Goal: Task Accomplishment & Management: Manage account settings

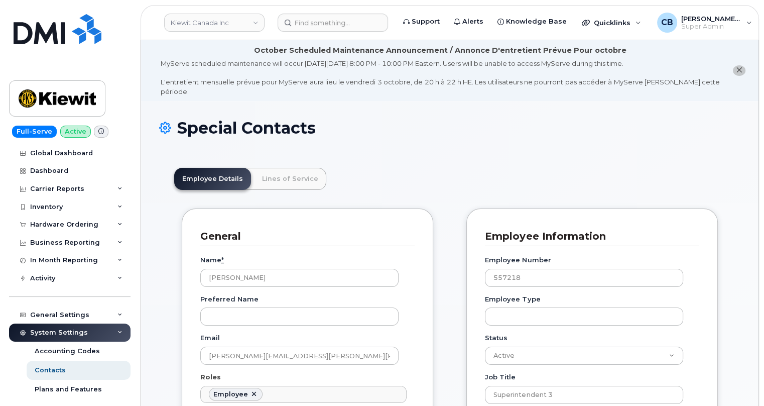
scroll to position [32, 0]
click at [215, 14] on link "Kiewit Canada Inc" at bounding box center [214, 23] width 100 height 18
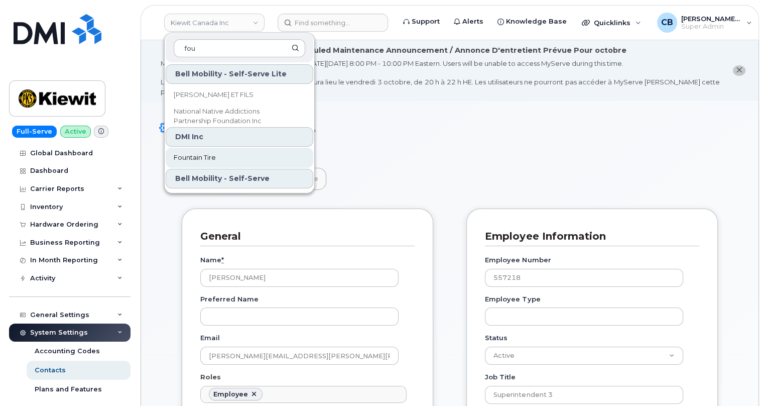
type input "fou"
click at [202, 154] on span "Fountain Tire" at bounding box center [195, 158] width 42 height 10
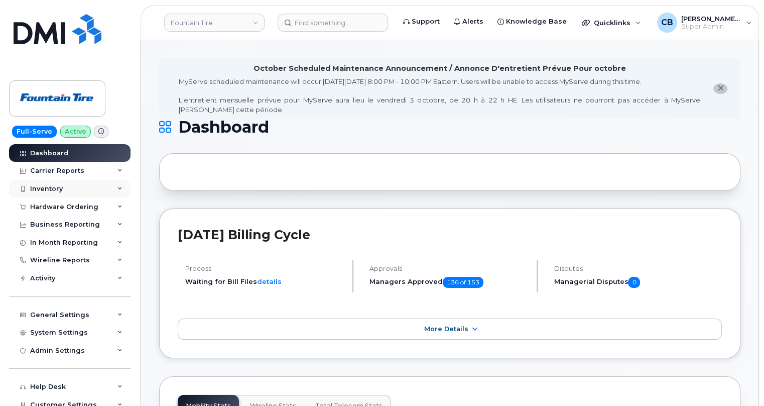
scroll to position [79, 0]
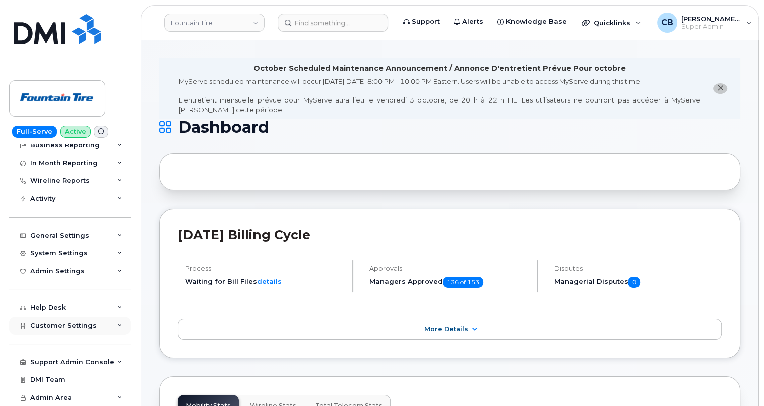
click at [51, 321] on span "Customer Settings" at bounding box center [63, 325] width 67 height 8
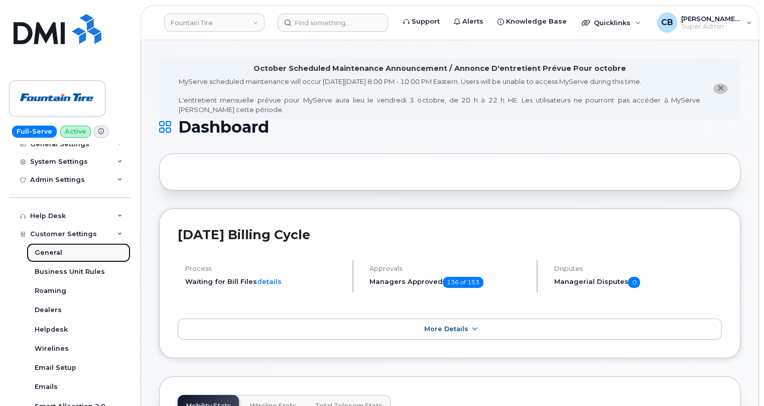
click at [49, 248] on div "General" at bounding box center [49, 252] width 28 height 9
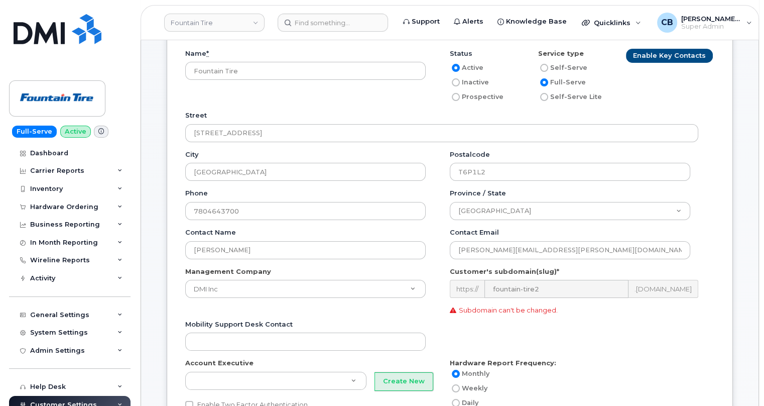
scroll to position [142, 0]
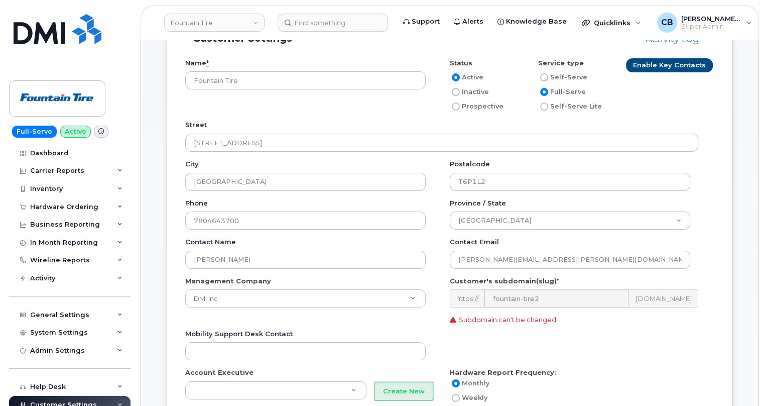
click at [459, 289] on div "https:// fountain-tire2 .myserve.ca" at bounding box center [574, 298] width 249 height 18
click at [52, 201] on div "Hardware Ordering" at bounding box center [69, 207] width 121 height 18
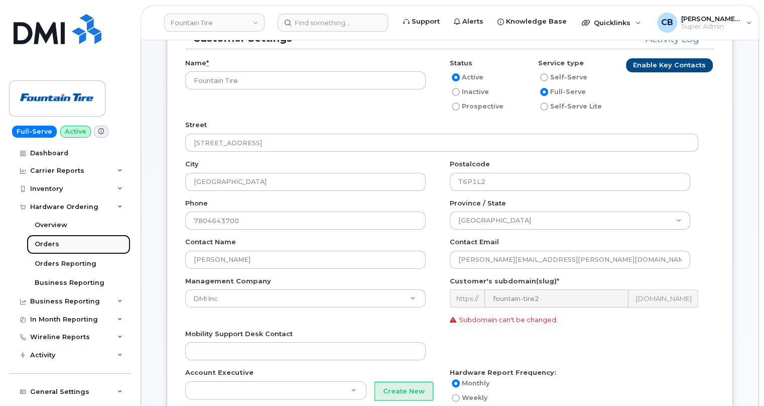
click at [49, 247] on div "Orders" at bounding box center [47, 243] width 25 height 9
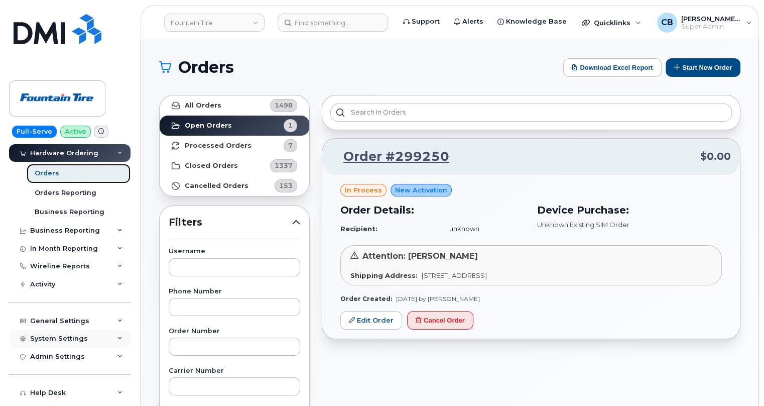
scroll to position [91, 0]
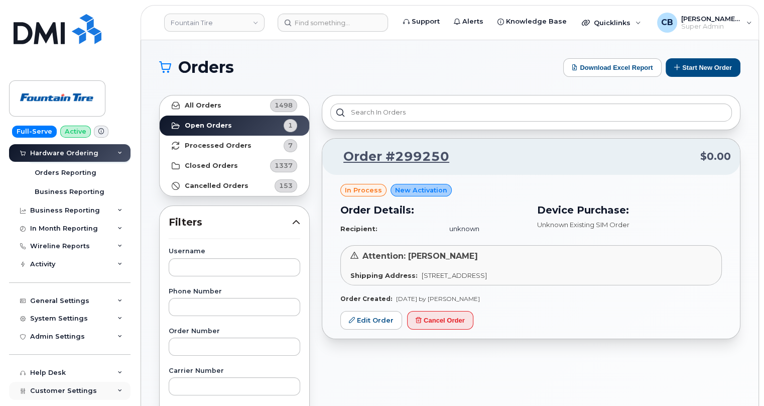
click at [61, 387] on span "Customer Settings" at bounding box center [63, 391] width 67 height 8
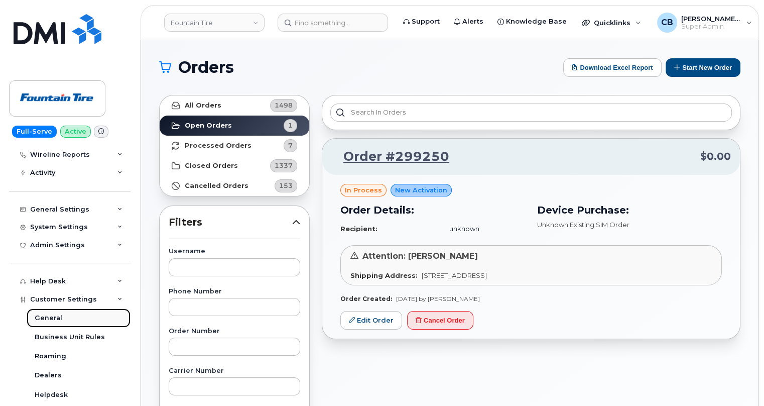
click at [46, 315] on div "General" at bounding box center [49, 317] width 28 height 9
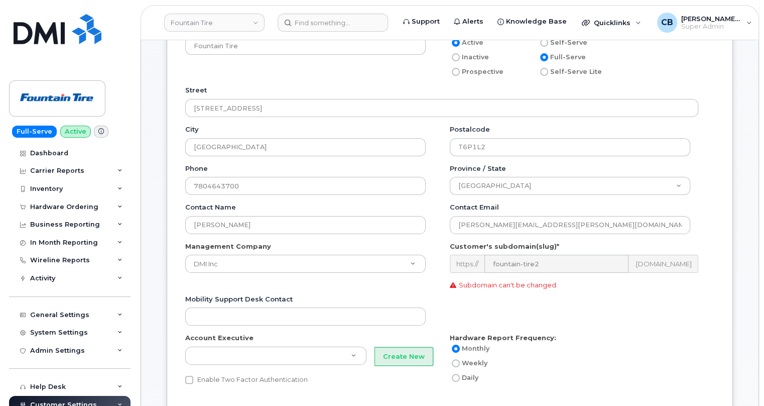
scroll to position [182, 0]
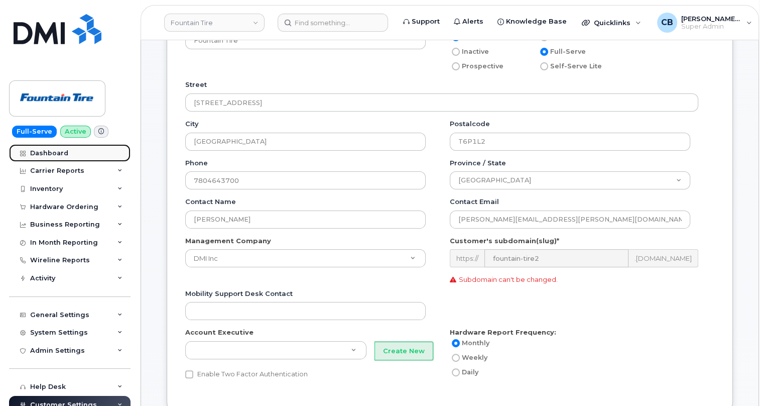
click at [34, 151] on div "Dashboard" at bounding box center [49, 153] width 38 height 8
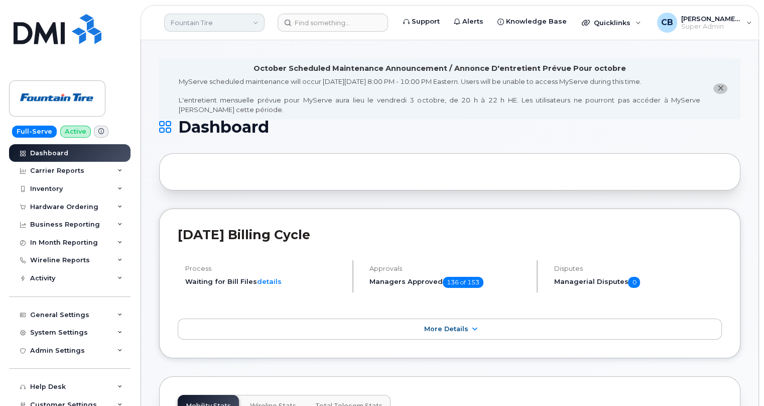
click at [235, 17] on link "Fountain Tire" at bounding box center [214, 23] width 100 height 18
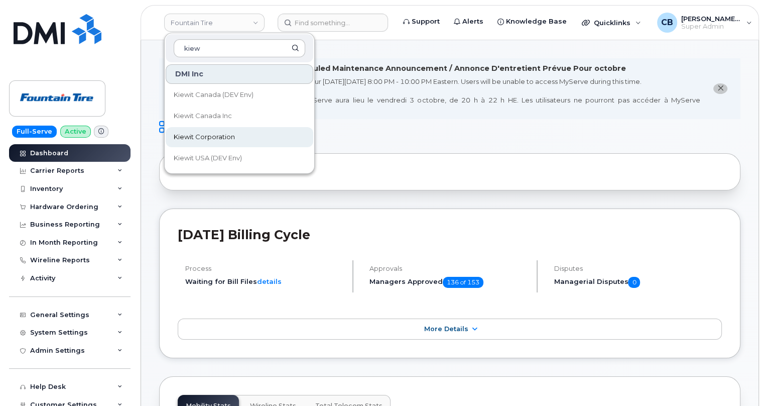
type input "kiew"
click at [209, 138] on span "Kiewit Corporation" at bounding box center [204, 137] width 61 height 10
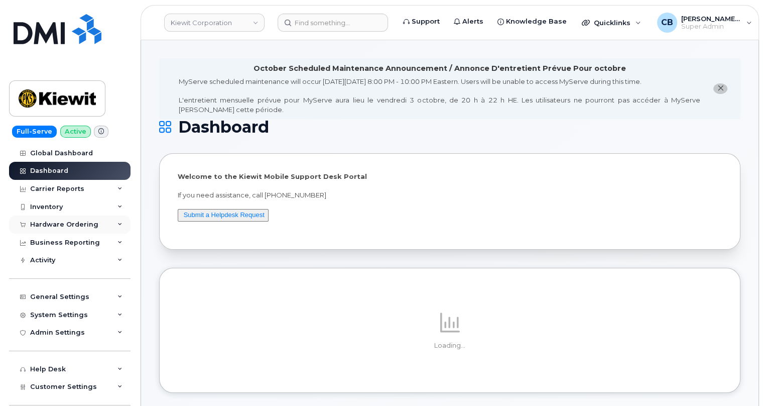
click at [50, 222] on div "Hardware Ordering" at bounding box center [64, 224] width 68 height 8
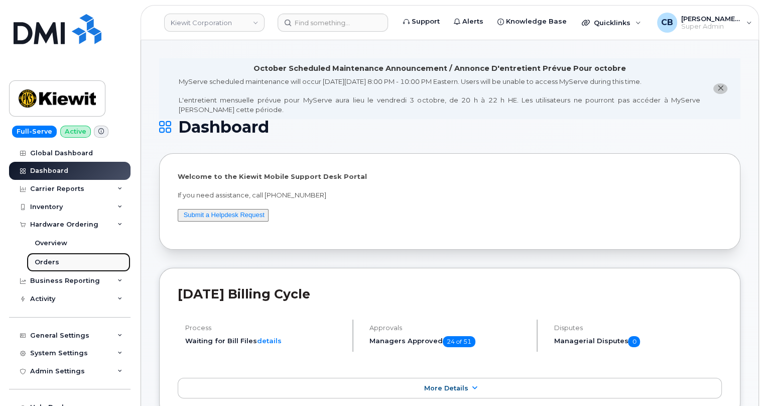
click at [48, 262] on div "Orders" at bounding box center [47, 262] width 25 height 9
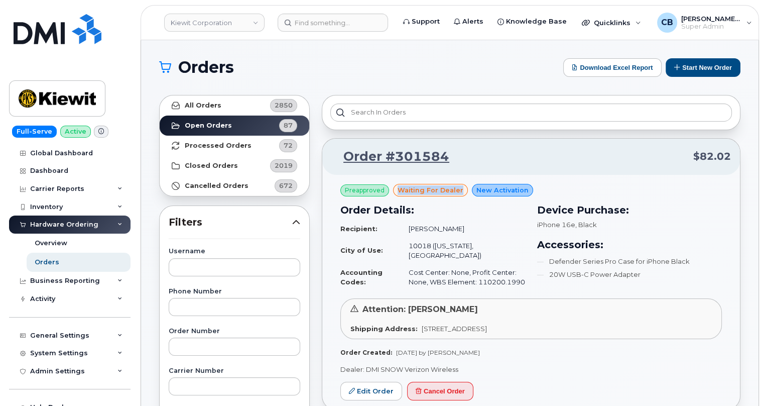
drag, startPoint x: 460, startPoint y: 189, endPoint x: 399, endPoint y: 188, distance: 61.3
click at [399, 188] on div "waiting for dealer" at bounding box center [430, 190] width 75 height 13
copy span "waiting for dealer"
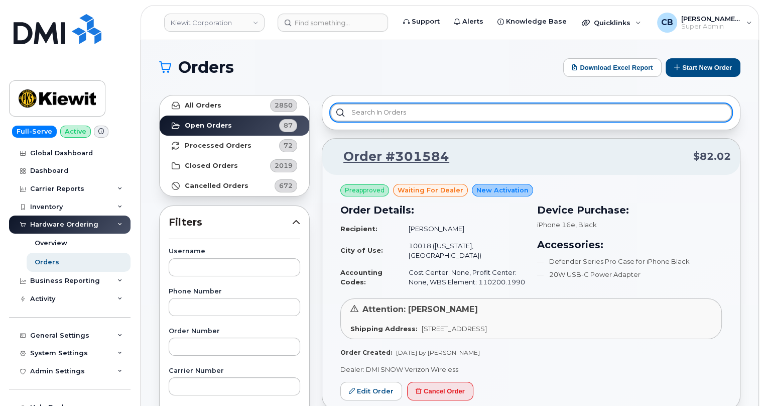
click at [404, 113] on input "text" at bounding box center [531, 112] width 402 height 18
paste input "waiting for dealer"
type input "waiting for dealer"
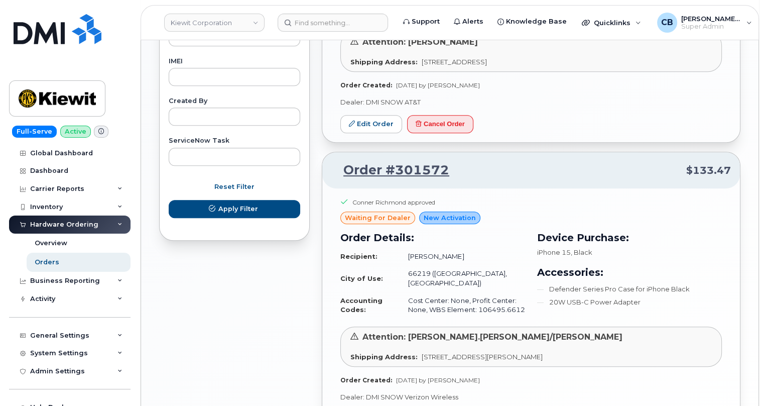
scroll to position [638, 0]
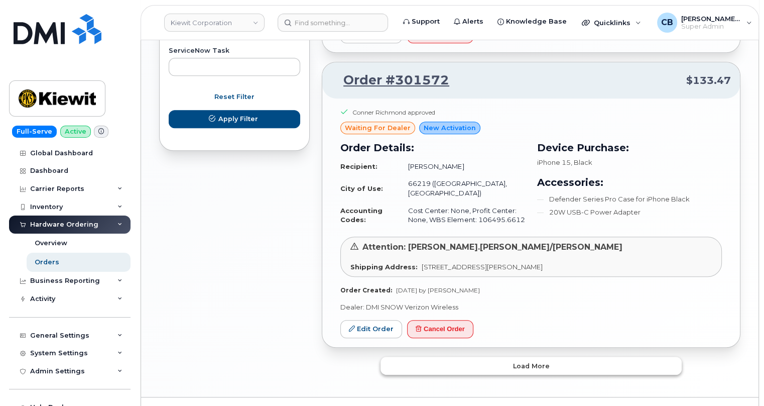
click at [531, 361] on span "Load more" at bounding box center [531, 366] width 37 height 10
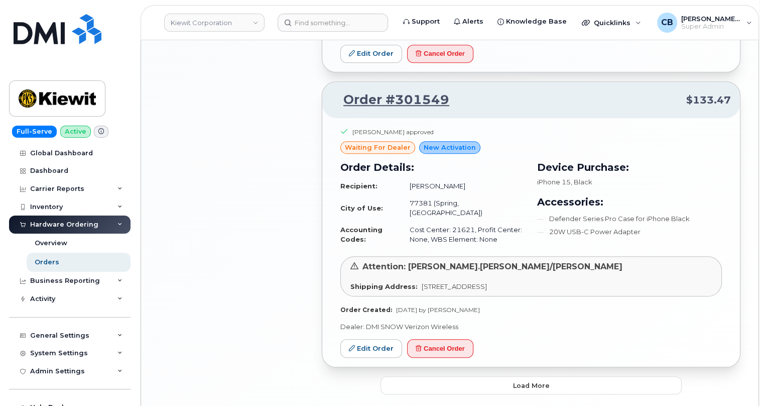
scroll to position [924, 0]
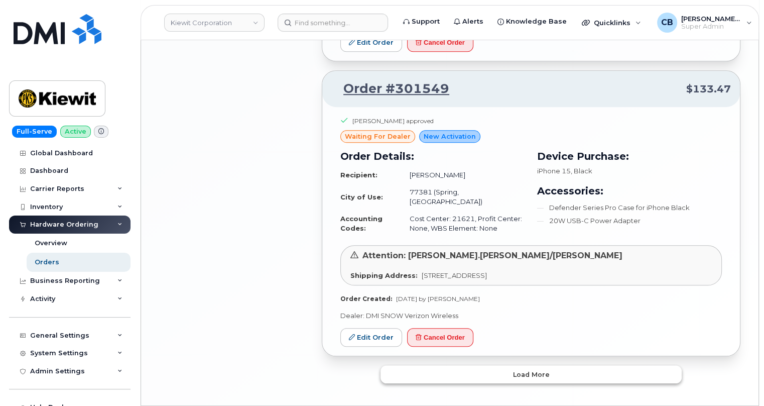
click at [546, 370] on span "Load more" at bounding box center [531, 375] width 37 height 10
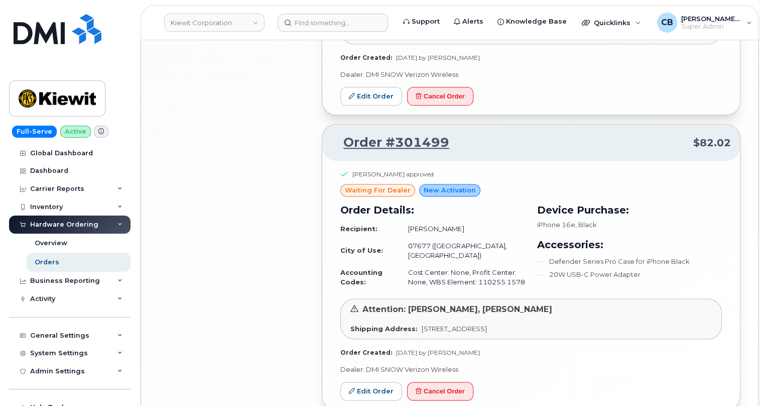
scroll to position [1498, 0]
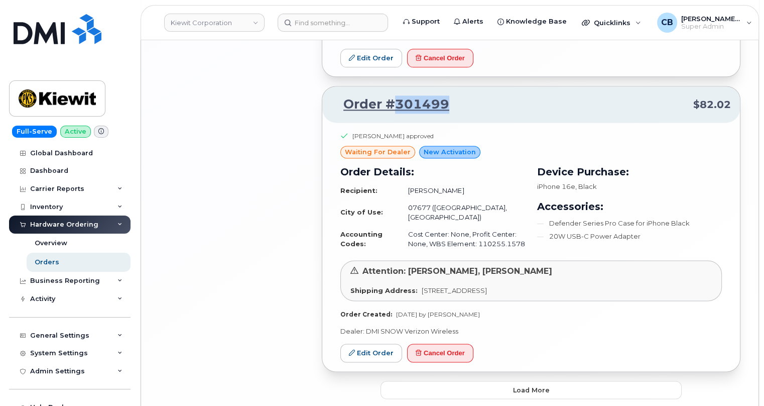
drag, startPoint x: 455, startPoint y: 64, endPoint x: 396, endPoint y: 69, distance: 59.5
click at [396, 95] on p "Order #301499 $82.02" at bounding box center [531, 104] width 400 height 18
copy link "301499"
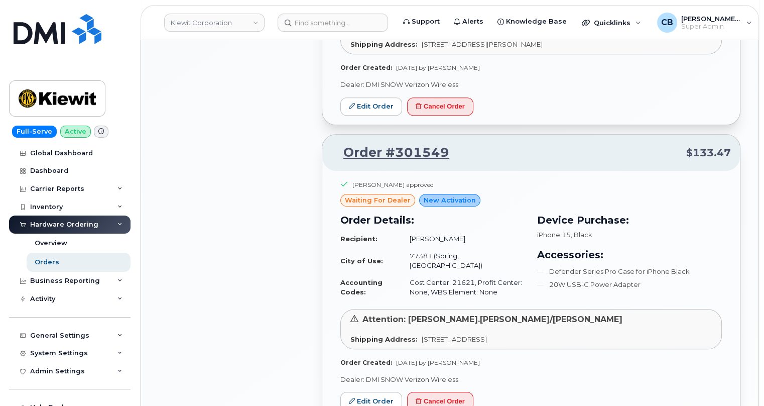
scroll to position [859, 0]
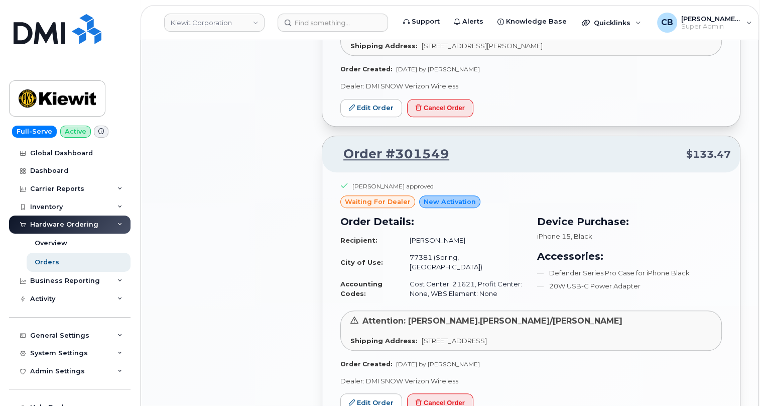
click at [461, 145] on p "Order #301549 $133.47" at bounding box center [531, 154] width 400 height 18
drag, startPoint x: 449, startPoint y: 130, endPoint x: 391, endPoint y: 128, distance: 58.3
click at [391, 145] on p "Order #301549 $133.47" at bounding box center [531, 154] width 400 height 18
copy link "301549"
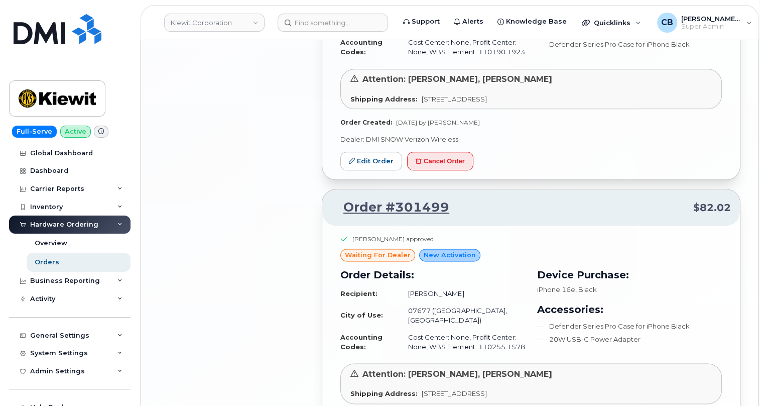
scroll to position [1498, 0]
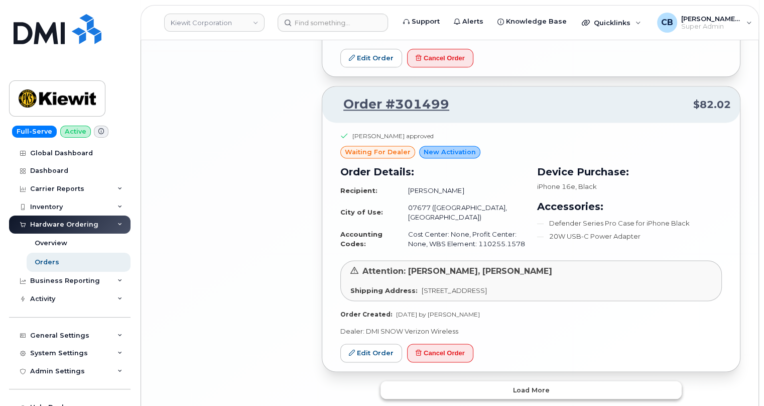
click at [547, 385] on span "Load more" at bounding box center [531, 390] width 37 height 10
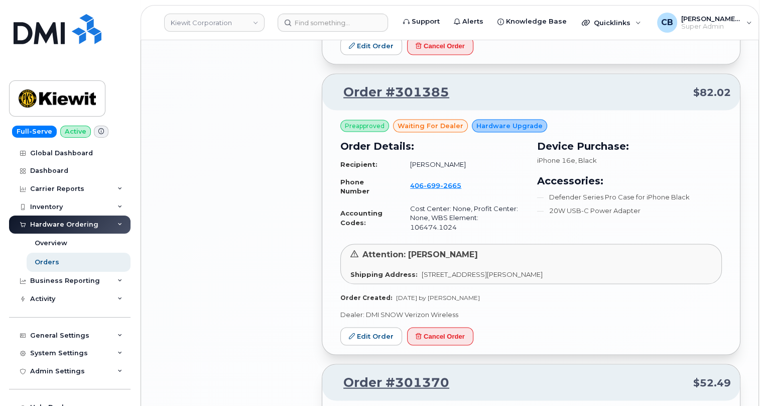
scroll to position [2137, 0]
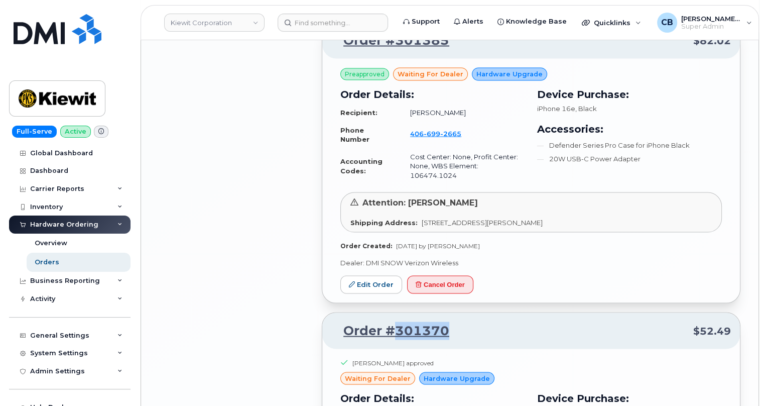
drag, startPoint x: 466, startPoint y: 264, endPoint x: 396, endPoint y: 273, distance: 71.4
click at [396, 322] on p "Order #301370 $52.49" at bounding box center [531, 331] width 400 height 18
copy link "301370"
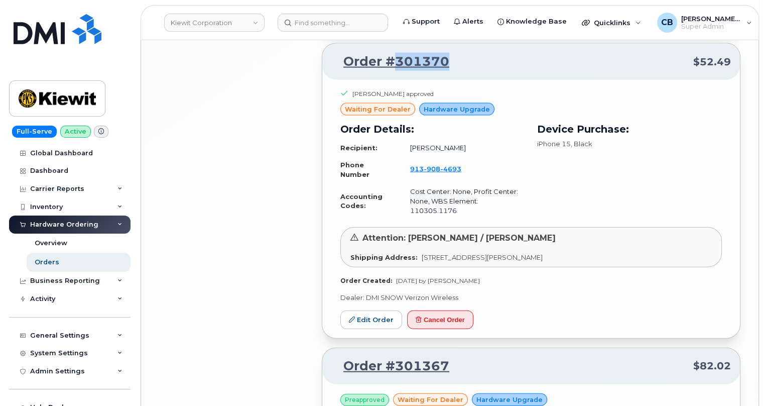
scroll to position [2410, 0]
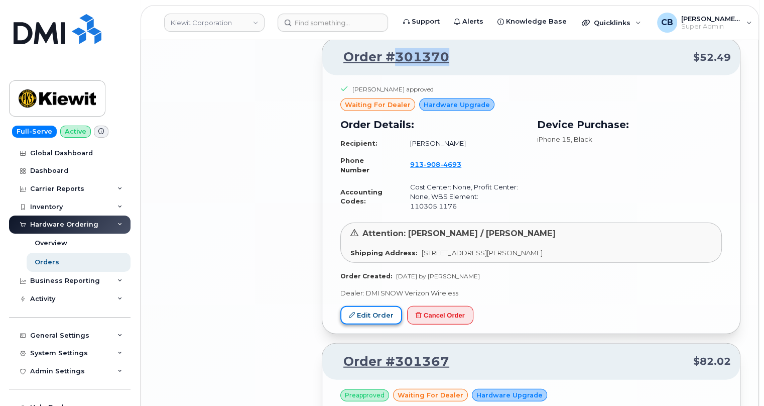
click at [371, 306] on link "Edit Order" at bounding box center [371, 315] width 62 height 19
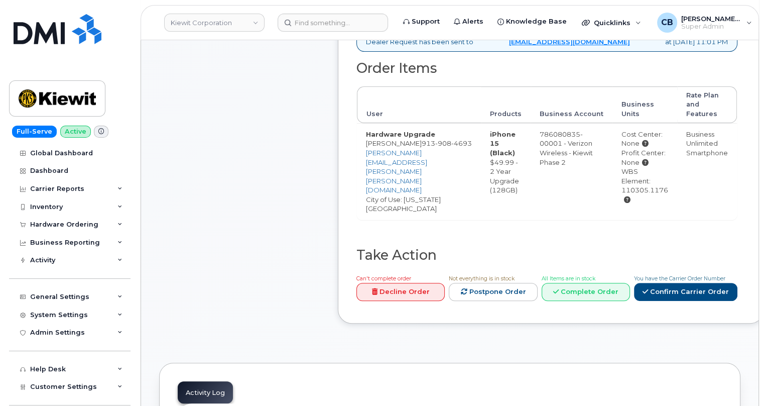
scroll to position [456, 0]
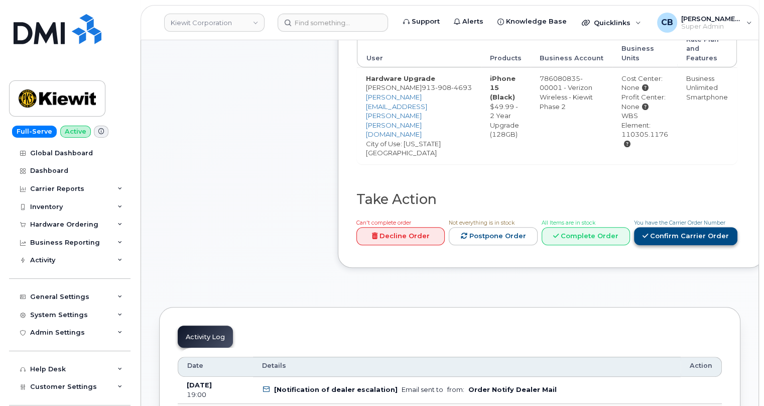
click at [678, 227] on link "Confirm Carrier Order" at bounding box center [685, 236] width 103 height 19
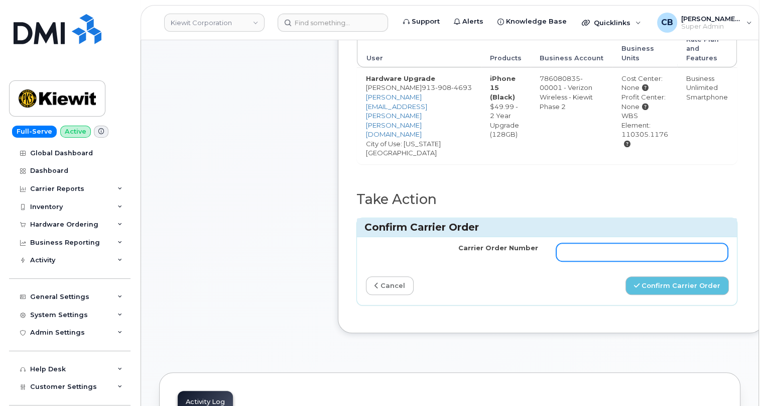
click at [586, 243] on input "Carrier Order Number" at bounding box center [642, 252] width 172 height 18
paste input "MB1000503328873"
type input "MB1000503328873"
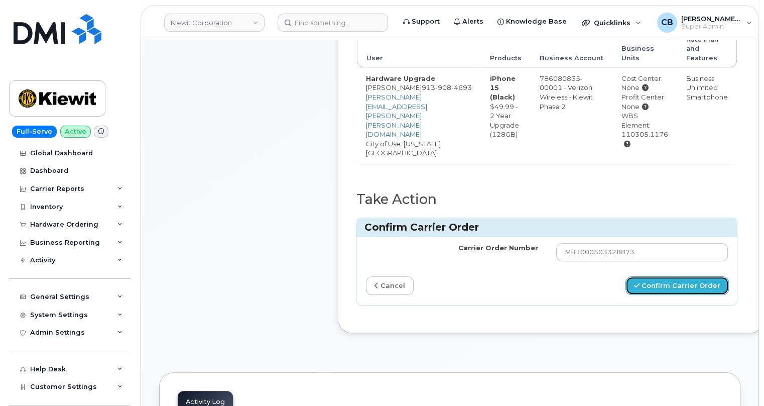
click at [655, 276] on button "Confirm Carrier Order" at bounding box center [677, 285] width 103 height 19
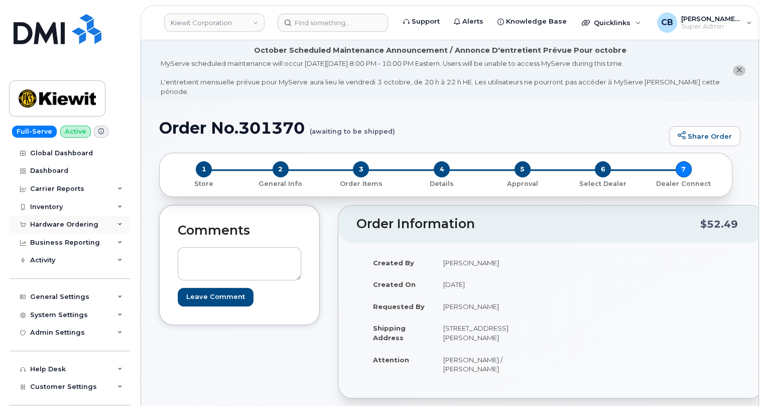
click at [45, 225] on div "Hardware Ordering" at bounding box center [64, 224] width 68 height 8
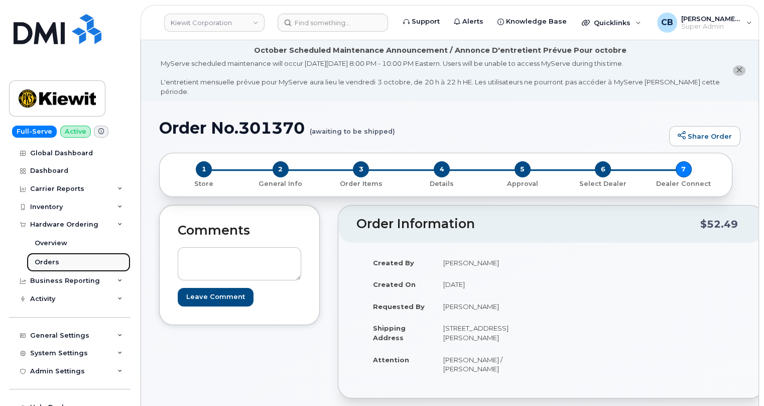
click at [42, 260] on div "Orders" at bounding box center [47, 262] width 25 height 9
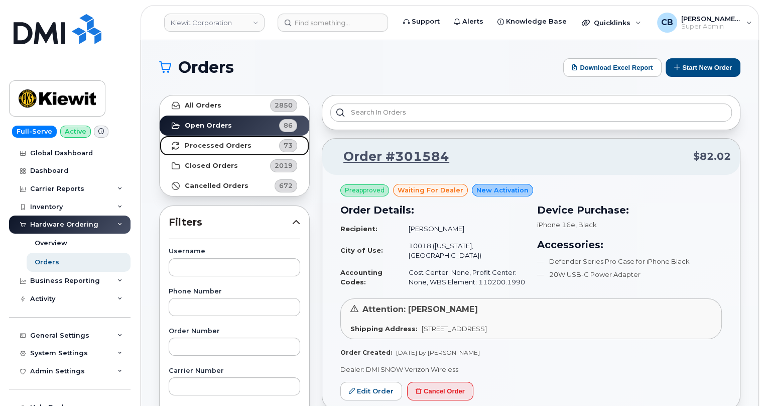
click at [206, 146] on strong "Processed Orders" at bounding box center [218, 146] width 67 height 8
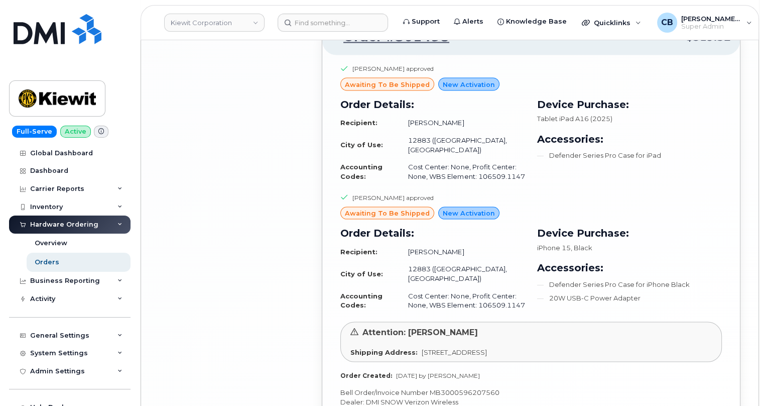
scroll to position [2259, 0]
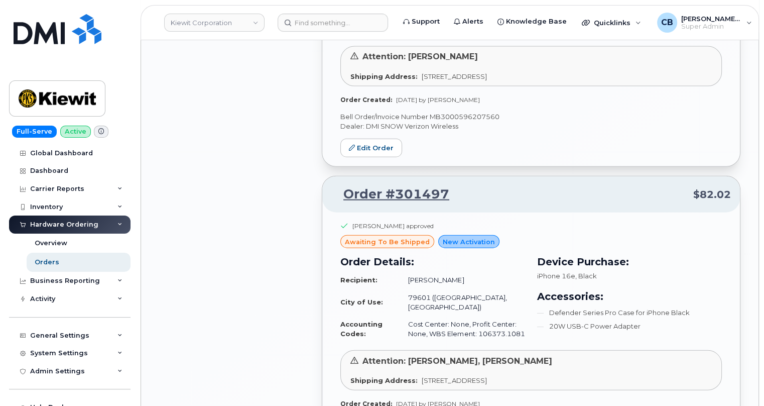
scroll to position [2533, 0]
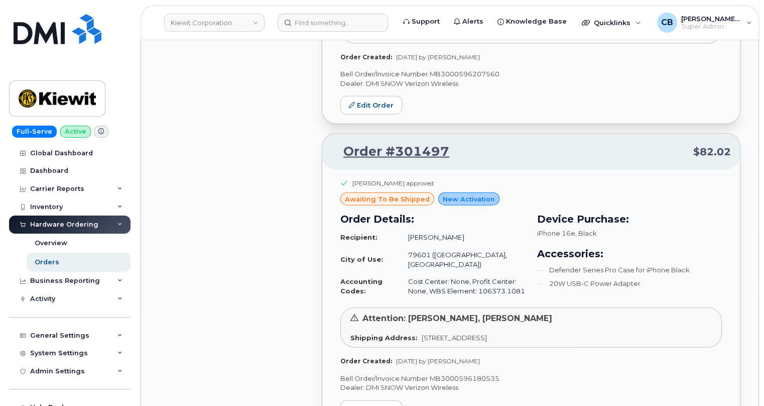
click at [469, 374] on p "Bell Order/Invoice Number MB3000596180535" at bounding box center [531, 379] width 382 height 10
copy p "MB3000596180535"
drag, startPoint x: 449, startPoint y: 74, endPoint x: 397, endPoint y: 77, distance: 52.3
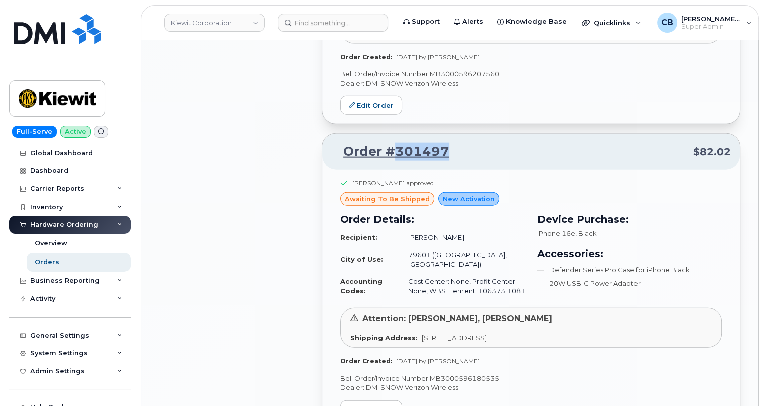
click at [397, 143] on p "Order #301497 $82.02" at bounding box center [531, 152] width 400 height 18
copy link "301497"
click at [375, 400] on link "Edit Order" at bounding box center [371, 409] width 62 height 19
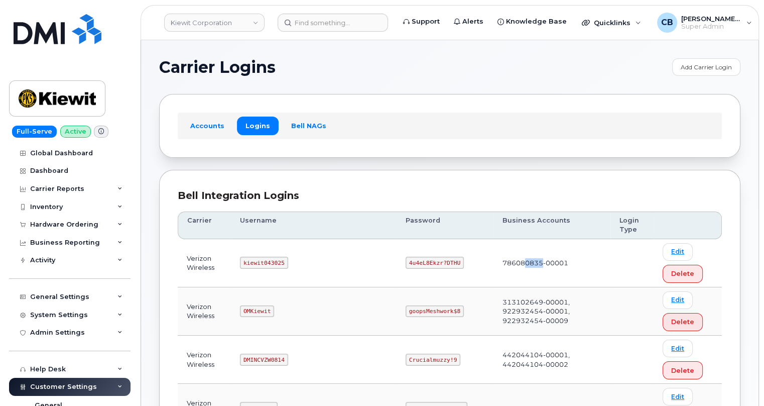
drag, startPoint x: 478, startPoint y: 261, endPoint x: 497, endPoint y: 262, distance: 19.1
click at [497, 262] on td "786080835-00001" at bounding box center [552, 263] width 117 height 48
click at [273, 261] on code "kiewit043025" at bounding box center [264, 263] width 48 height 12
copy code "kiewit043025"
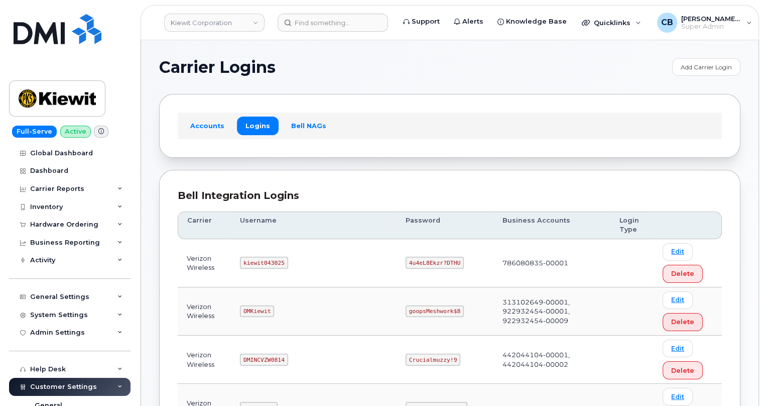
click at [406, 259] on code "4u4eL8Ekzr?DTHU" at bounding box center [435, 263] width 58 height 12
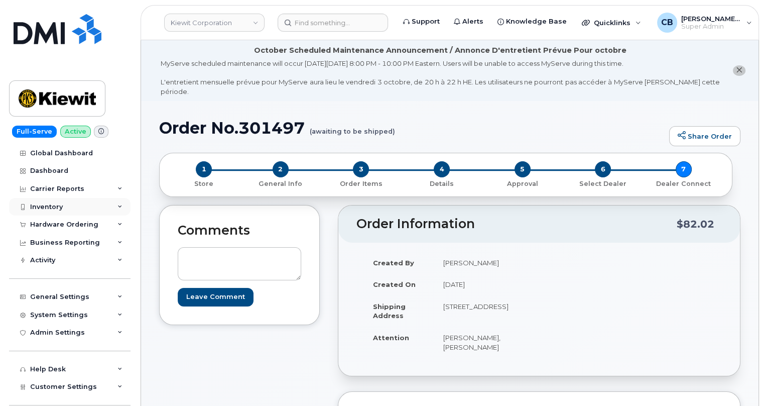
click at [42, 207] on div "Inventory" at bounding box center [46, 207] width 33 height 8
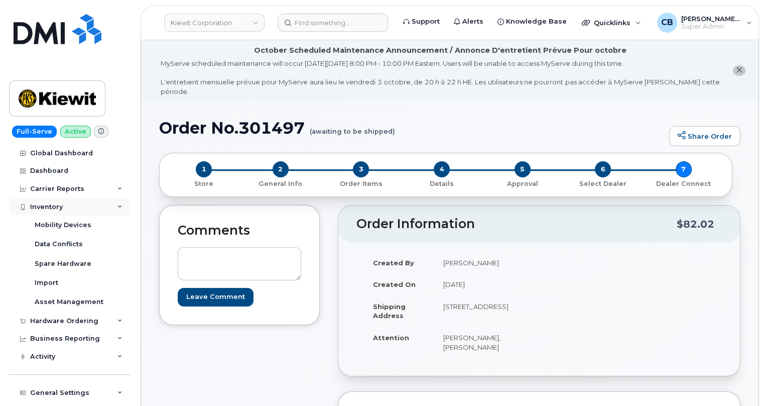
click at [42, 207] on div "Inventory" at bounding box center [46, 207] width 33 height 8
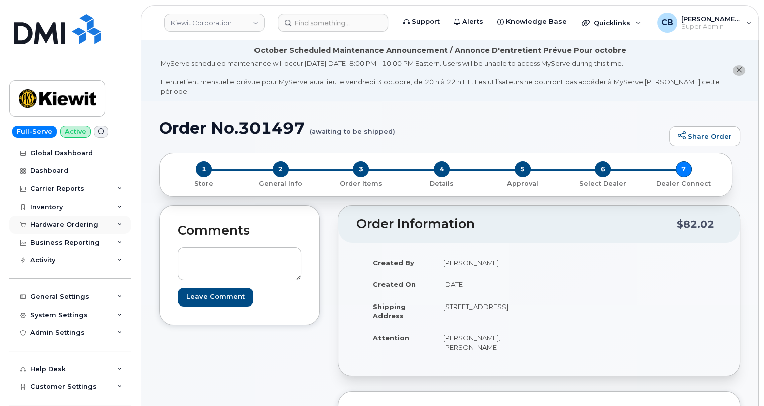
click at [44, 224] on div "Hardware Ordering" at bounding box center [64, 224] width 68 height 8
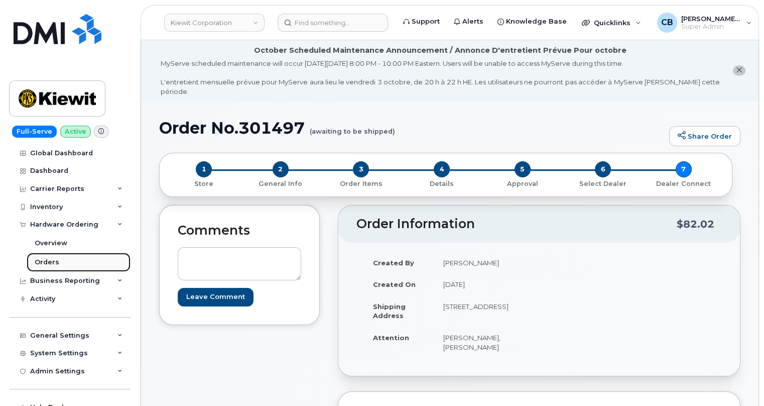
click at [44, 269] on link "Orders" at bounding box center [79, 262] width 104 height 19
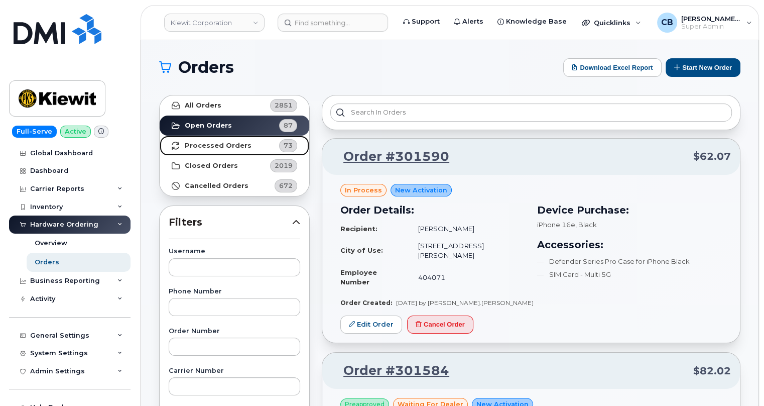
click at [236, 145] on strong "Processed Orders" at bounding box center [218, 146] width 67 height 8
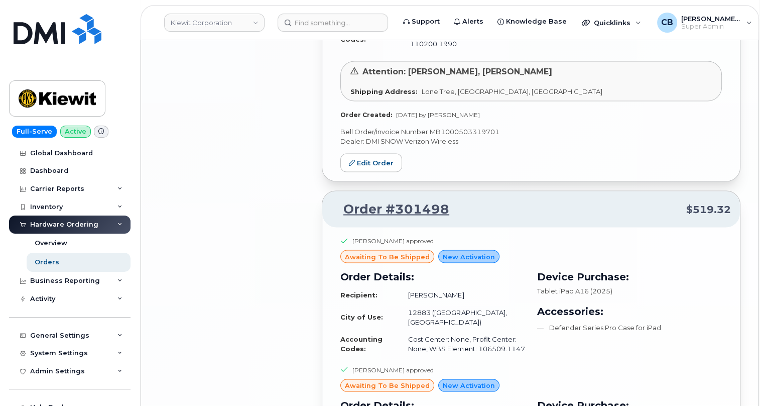
scroll to position [2259, 0]
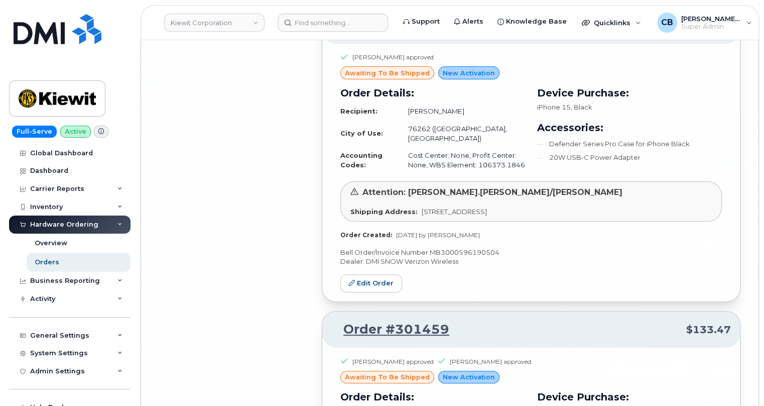
scroll to position [4627, 0]
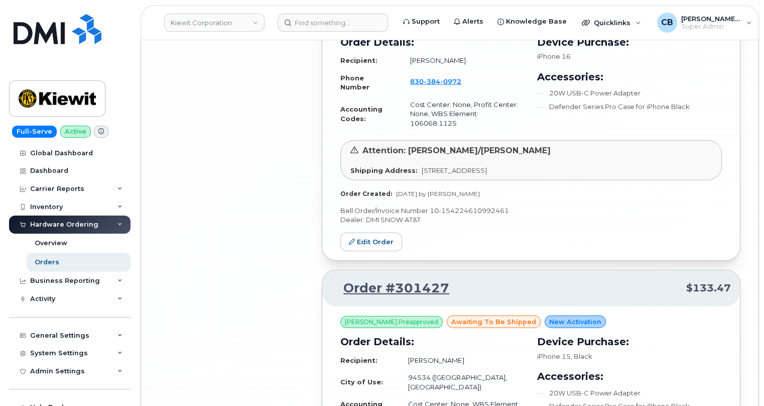
scroll to position [7042, 0]
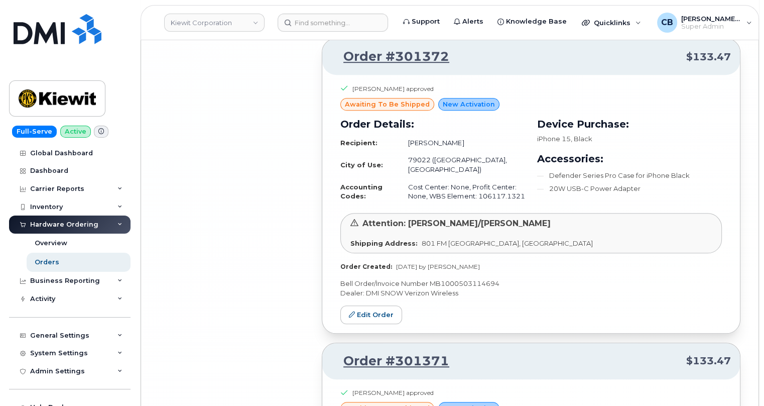
scroll to position [9404, 0]
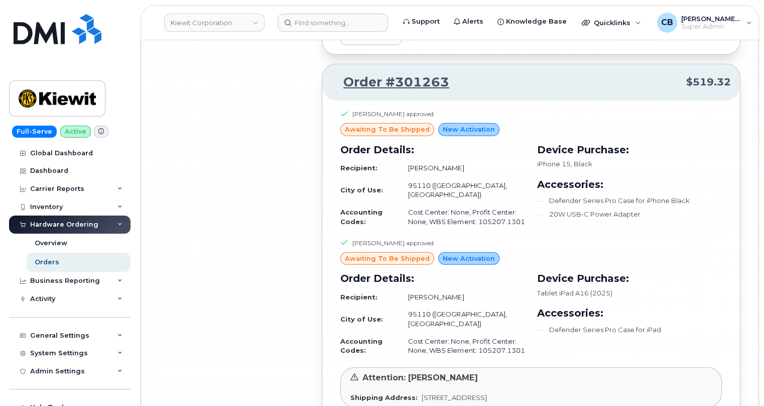
scroll to position [11917, 0]
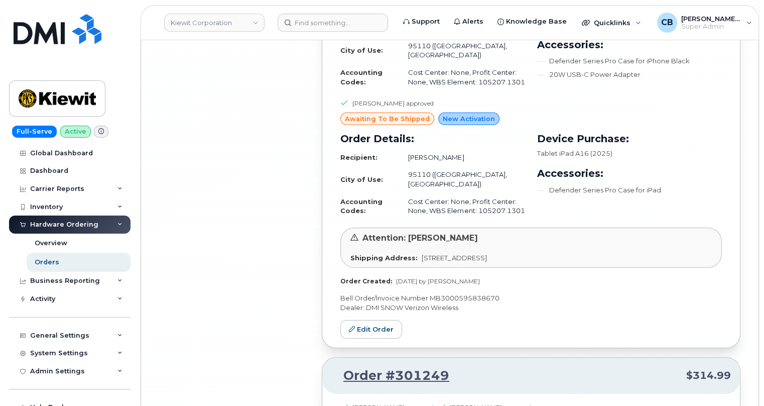
copy p "MB1000503069817"
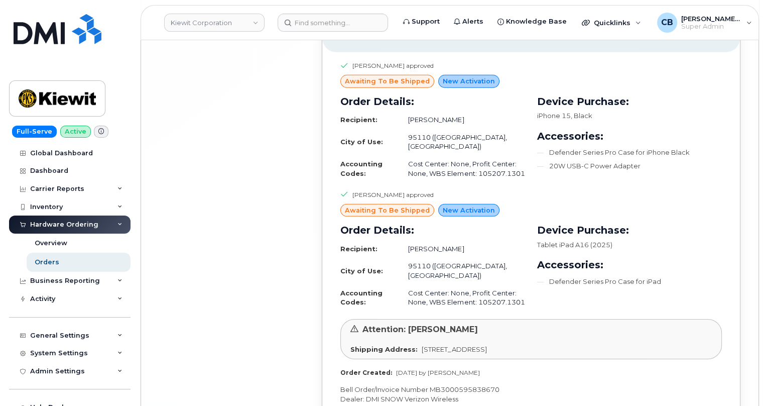
drag, startPoint x: 471, startPoint y: 124, endPoint x: 397, endPoint y: 126, distance: 74.3
copy link "301249"
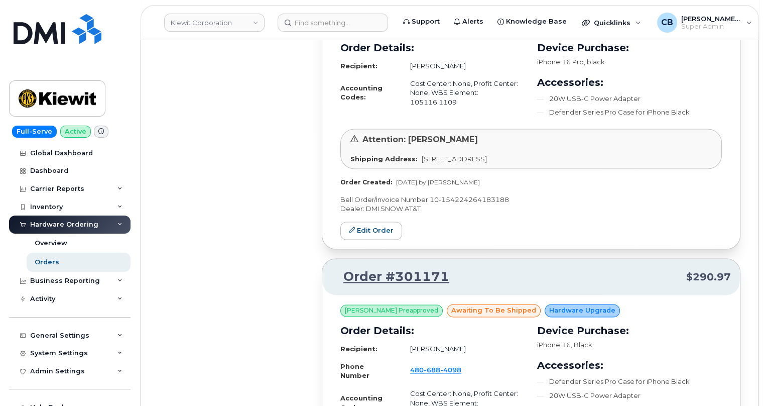
scroll to position [14382, 0]
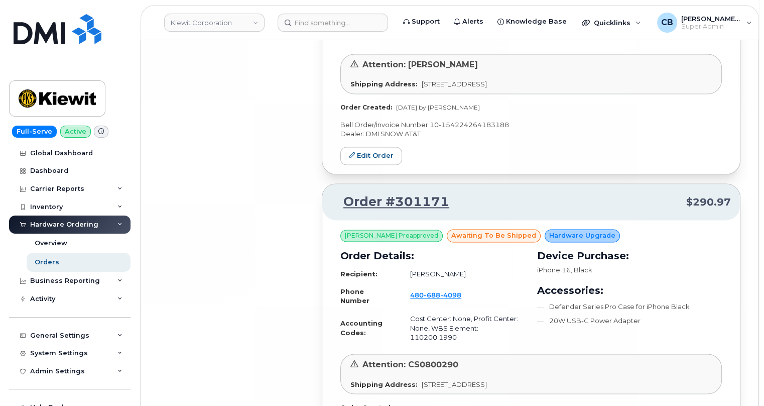
drag, startPoint x: 465, startPoint y: 302, endPoint x: 405, endPoint y: 300, distance: 60.3
copy p "MB3000595791835"
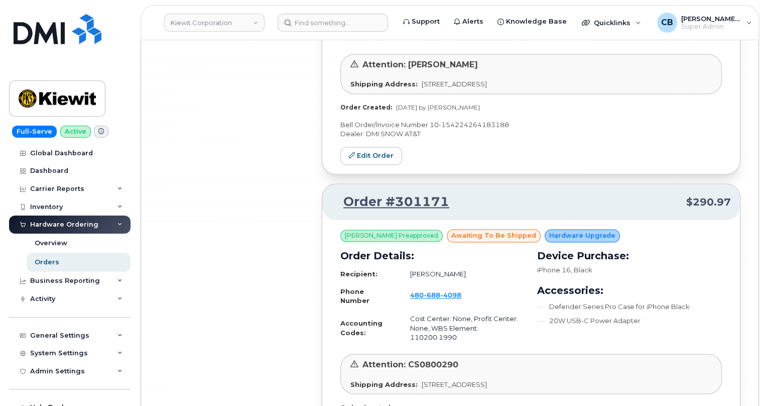
drag, startPoint x: 456, startPoint y: 83, endPoint x: 394, endPoint y: 79, distance: 61.9
copy link "301167"
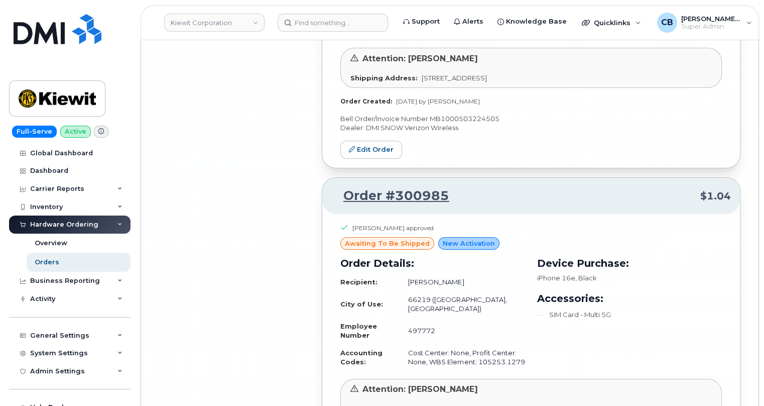
scroll to position [16820, 0]
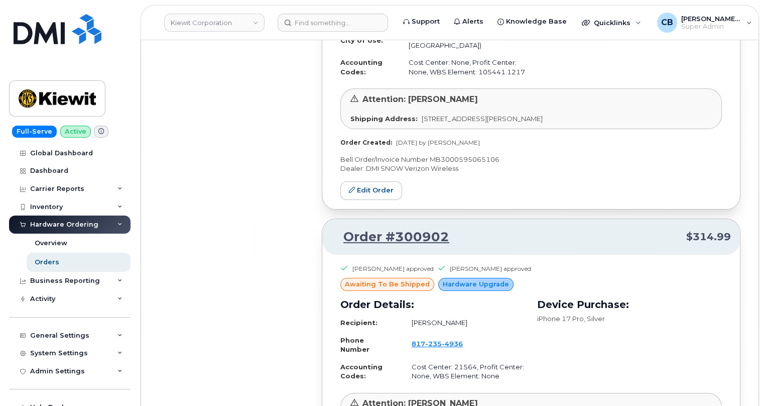
drag, startPoint x: 441, startPoint y: 47, endPoint x: 397, endPoint y: 47, distance: 44.2
copy link "300889"
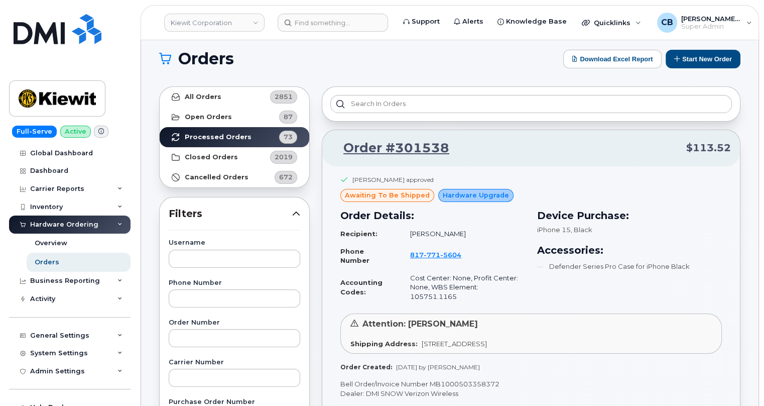
scroll to position [0, 0]
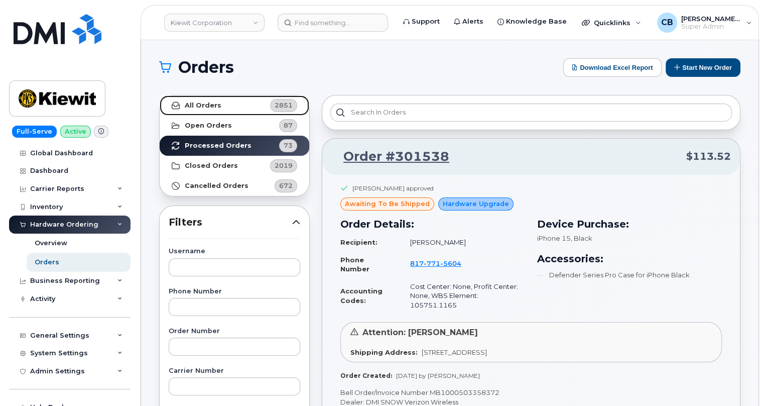
click at [213, 102] on strong "All Orders" at bounding box center [203, 105] width 37 height 8
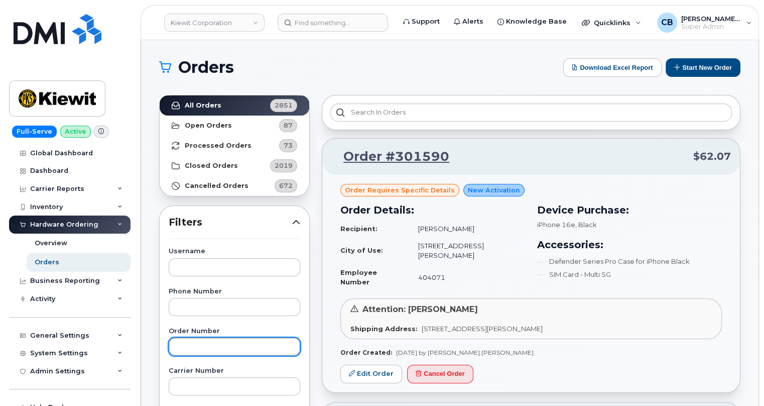
click at [207, 349] on input "text" at bounding box center [235, 346] width 132 height 18
paste input "300637"
type input "300637"
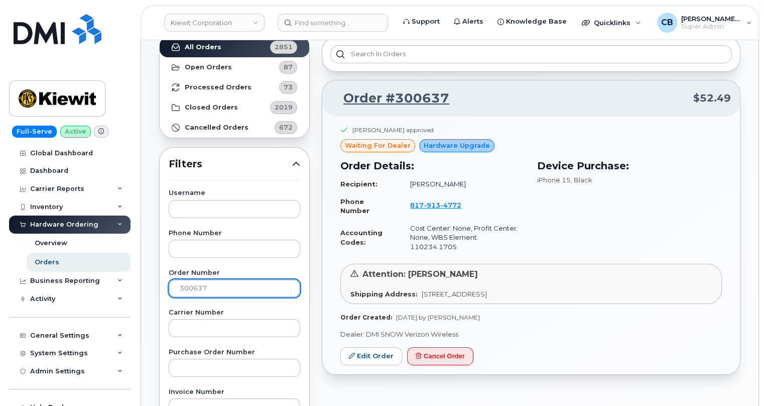
scroll to position [91, 0]
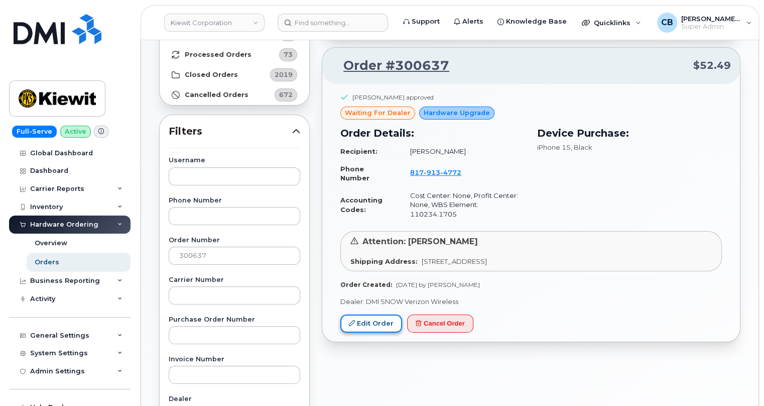
click at [369, 314] on link "Edit Order" at bounding box center [371, 323] width 62 height 19
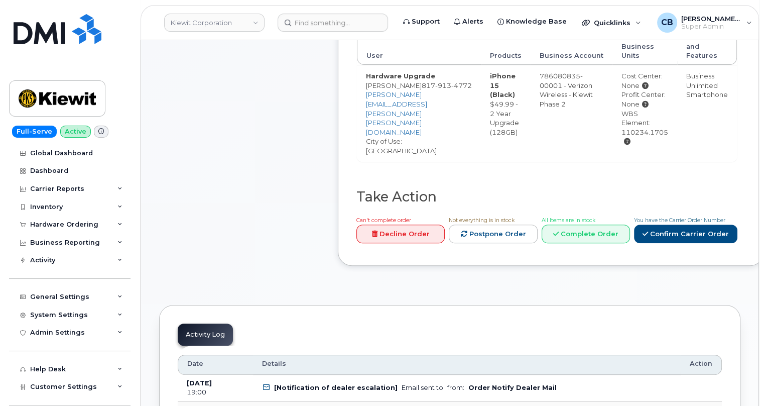
scroll to position [456, 0]
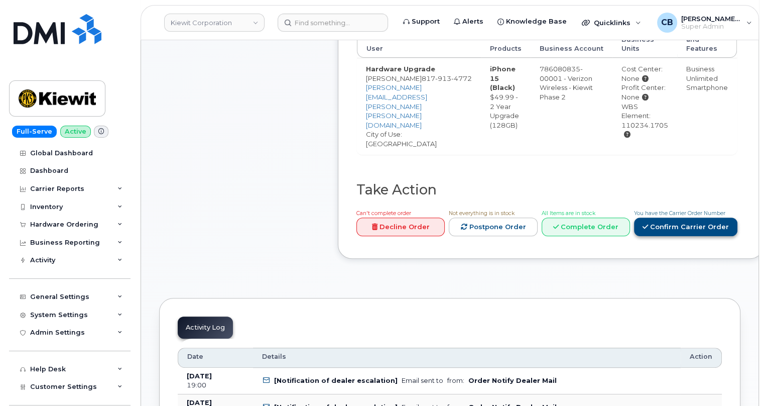
click at [665, 217] on link "Confirm Carrier Order" at bounding box center [685, 226] width 103 height 19
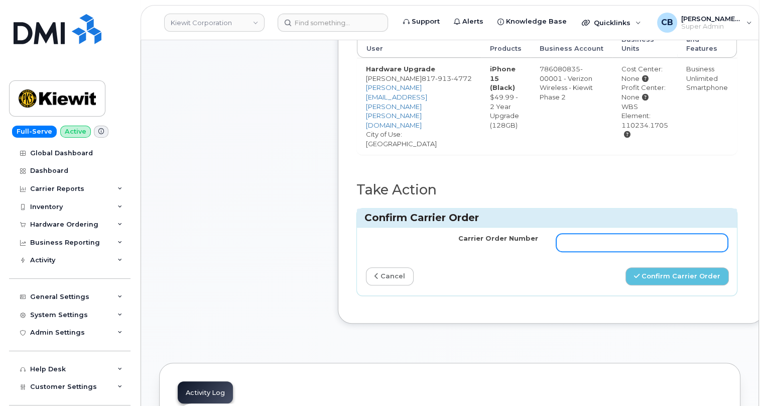
click at [614, 233] on input "Carrier Order Number" at bounding box center [642, 242] width 172 height 18
paste input "MB3000593704335"
type input "MB3000593704335"
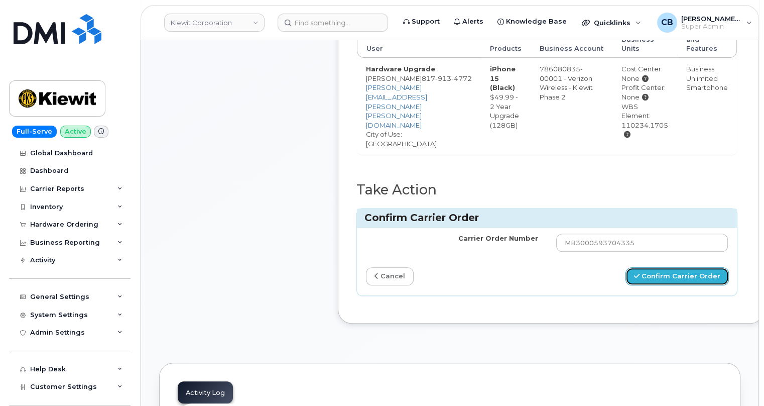
click at [646, 270] on button "Confirm Carrier Order" at bounding box center [677, 276] width 103 height 19
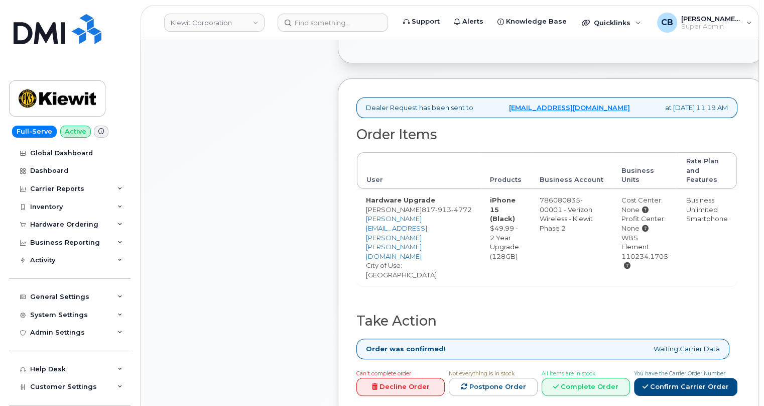
scroll to position [417, 0]
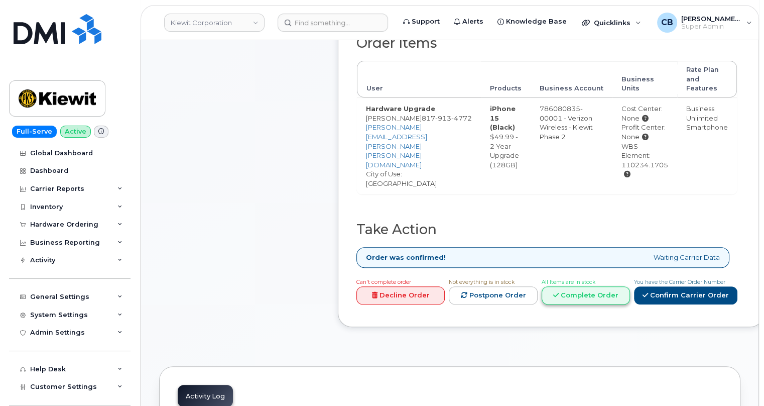
click at [582, 286] on link "Complete Order" at bounding box center [586, 295] width 88 height 19
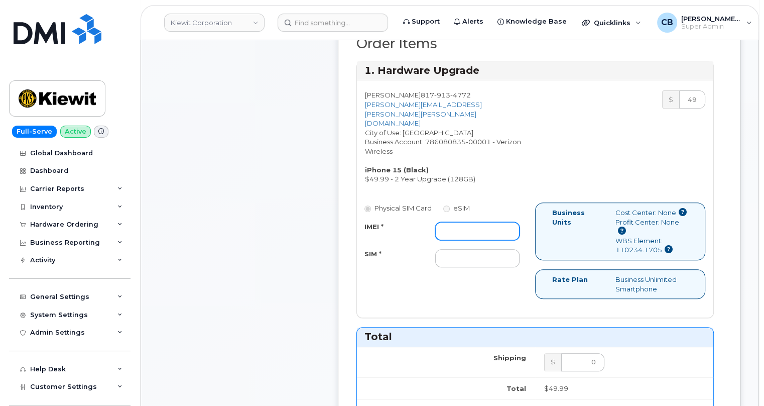
click at [448, 222] on input "IMEI *" at bounding box center [477, 231] width 84 height 18
paste input "359299427931550"
click at [478, 222] on input "359299427931550" at bounding box center [477, 231] width 84 height 18
type input "359299427931550"
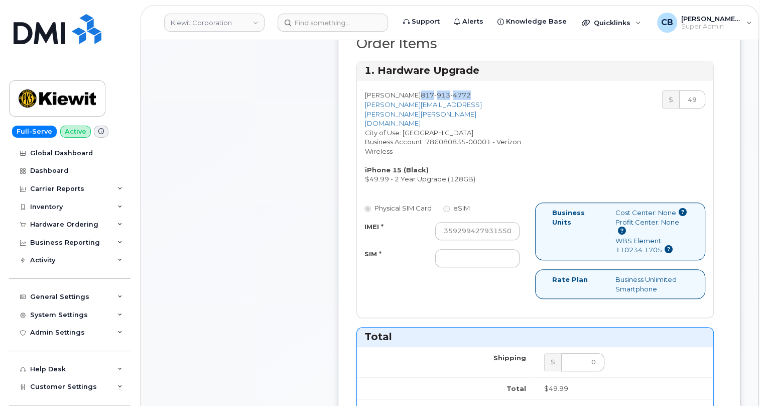
drag, startPoint x: 477, startPoint y: 95, endPoint x: 420, endPoint y: 95, distance: 56.7
click at [420, 95] on div "[PERSON_NAME] [PHONE_NUMBER] [PERSON_NAME][EMAIL_ADDRESS][PERSON_NAME][PERSON_N…" at bounding box center [446, 136] width 178 height 93
copy span "[PHONE_NUMBER]"
click at [464, 249] on input "SIM *" at bounding box center [477, 258] width 84 height 18
type input "na"
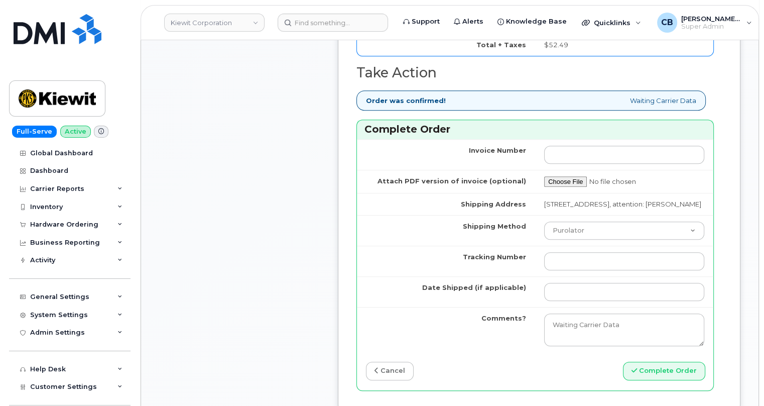
scroll to position [873, 0]
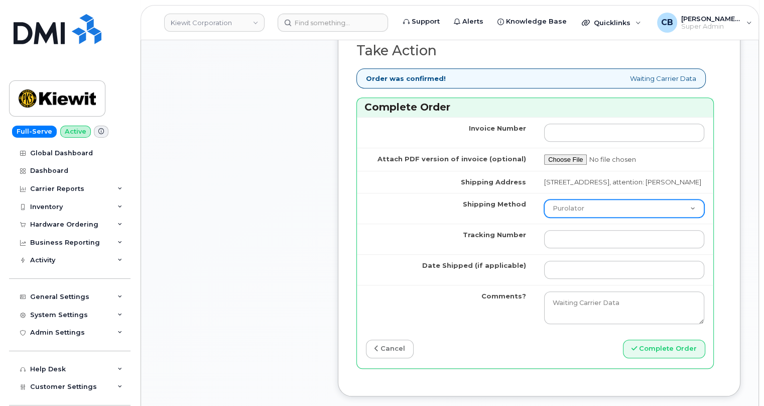
click at [572, 199] on select "Purolator UPS FedEx Canada Post Courier Other Drop Off Pick Up" at bounding box center [624, 208] width 160 height 18
select select "UPS"
click at [544, 199] on select "Purolator UPS FedEx Canada Post Courier Other Drop Off Pick Up" at bounding box center [624, 208] width 160 height 18
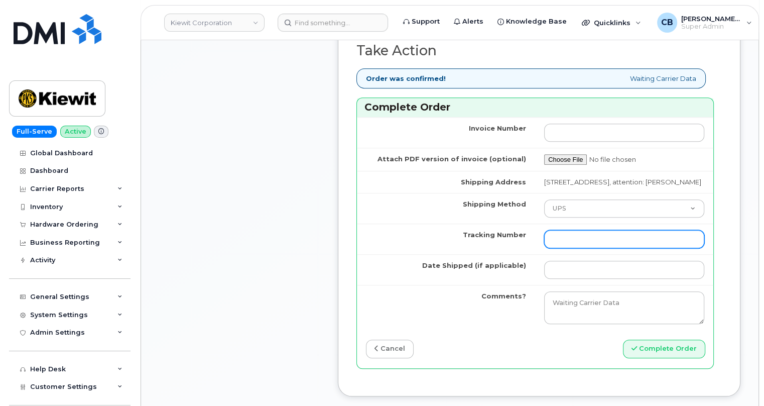
click at [571, 230] on input "Tracking Number" at bounding box center [624, 239] width 160 height 18
click at [567, 230] on input "Tracking Number" at bounding box center [624, 239] width 160 height 18
paste input "1Z3W39X63554161127"
type input "1Z3W39X63554161127"
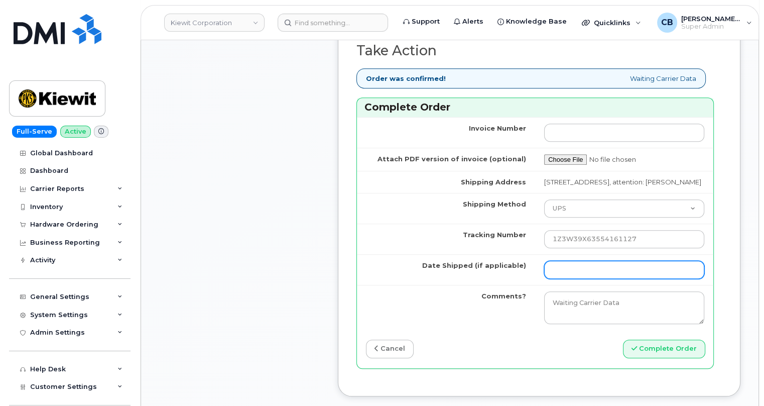
click at [547, 261] on input "Date Shipped (if applicable)" at bounding box center [624, 270] width 160 height 18
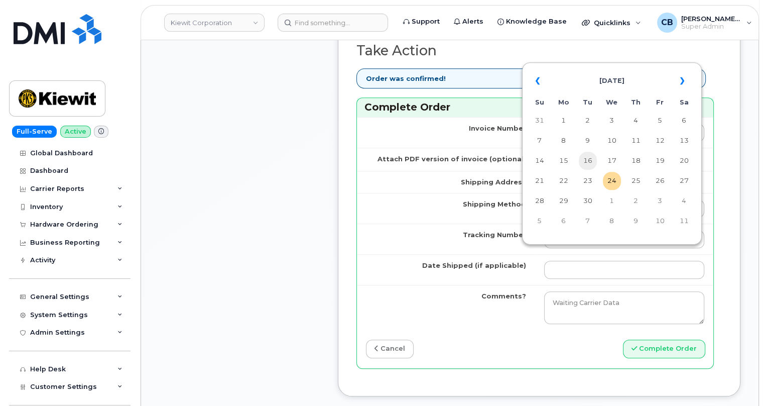
click at [586, 160] on td "16" at bounding box center [588, 161] width 18 height 18
type input "[DATE]"
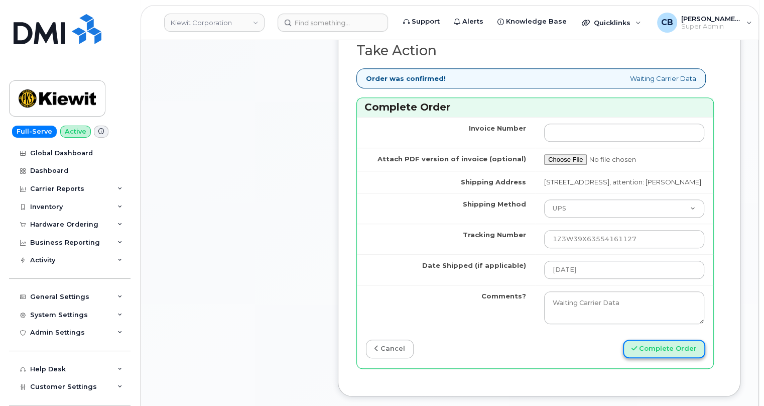
click at [675, 339] on button "Complete Order" at bounding box center [664, 348] width 82 height 19
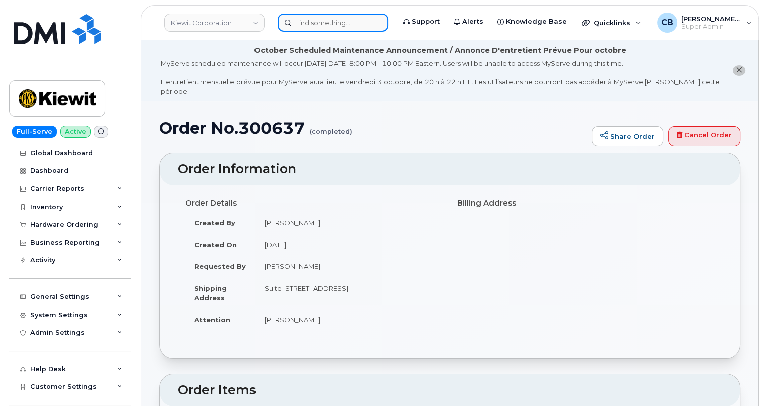
click at [315, 23] on input at bounding box center [333, 23] width 110 height 18
paste input "300670"
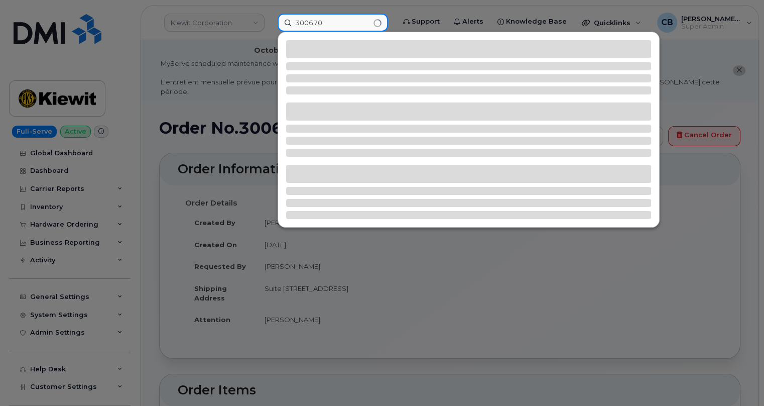
type input "300670"
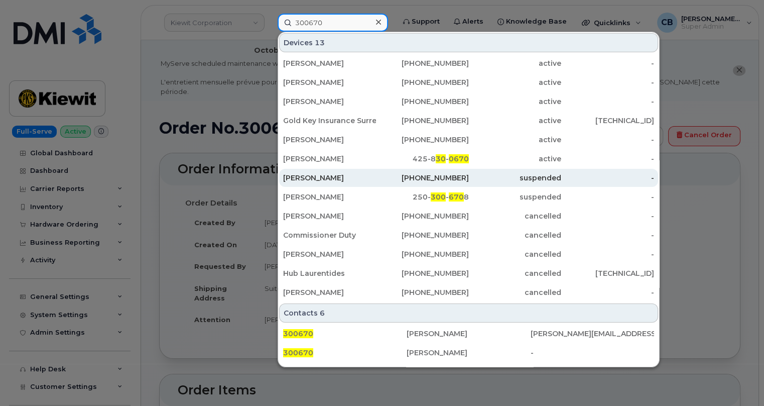
scroll to position [138, 0]
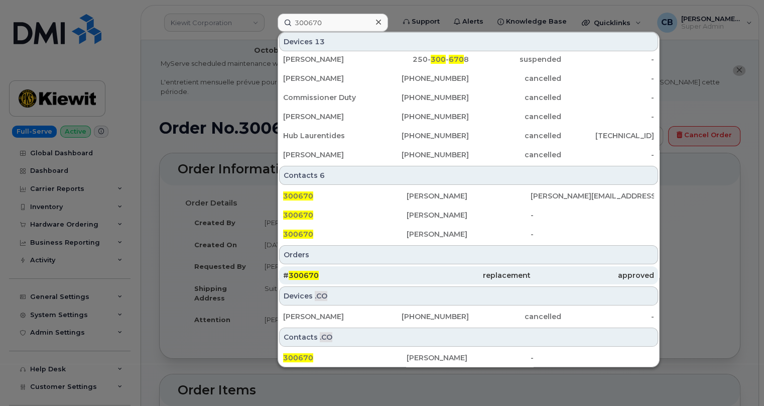
click at [306, 276] on span "300670" at bounding box center [304, 275] width 30 height 9
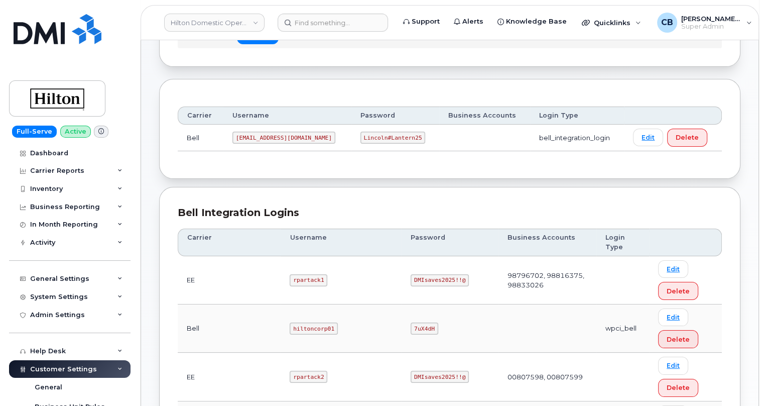
scroll to position [274, 0]
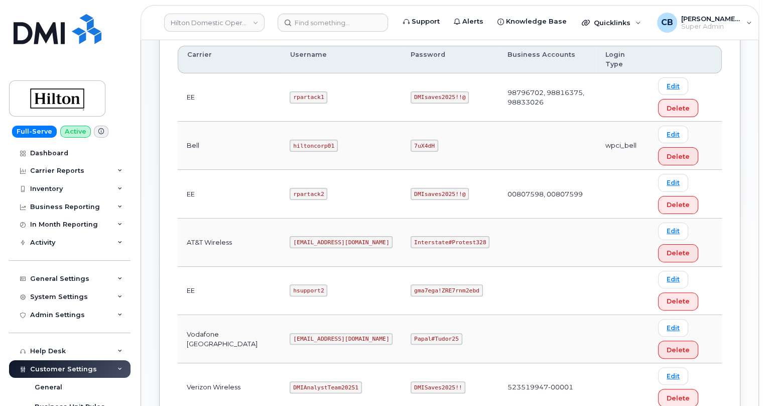
click at [299, 240] on code "[EMAIL_ADDRESS][DOMAIN_NAME]" at bounding box center [341, 242] width 103 height 12
click at [299, 240] on code "ms-hilton@dminc.com" at bounding box center [341, 242] width 103 height 12
copy code "ms-hilton@dminc.com"
click at [420, 238] on code "Interstate#Protest328" at bounding box center [450, 242] width 79 height 12
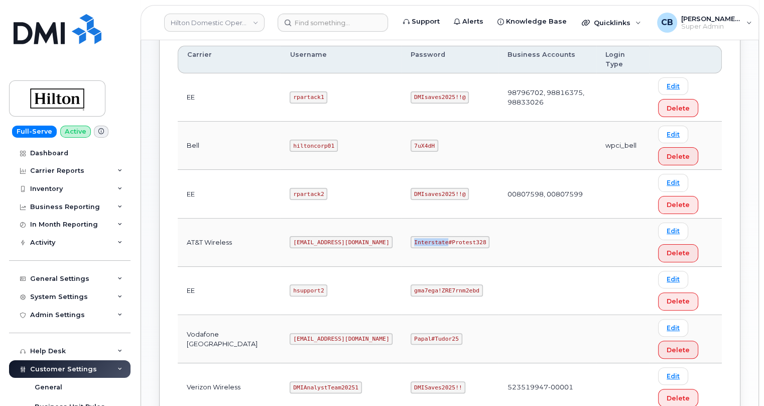
click at [420, 238] on code "Interstate#Protest328" at bounding box center [450, 242] width 79 height 12
copy code "Interstate#Protest328"
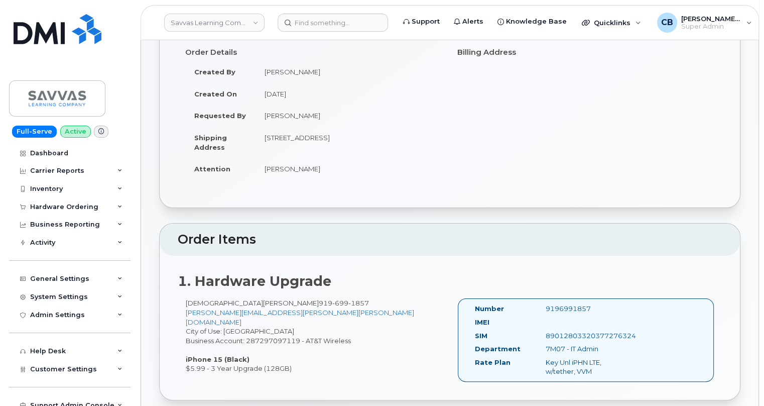
scroll to position [182, 0]
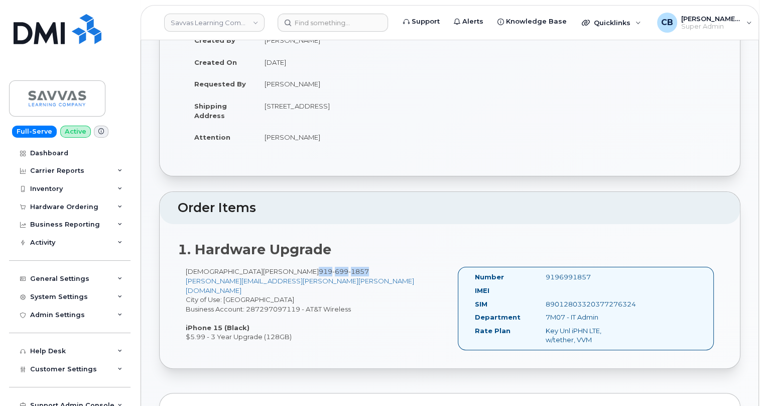
drag, startPoint x: 330, startPoint y: 264, endPoint x: 261, endPoint y: 261, distance: 68.8
click at [261, 267] on div "[PERSON_NAME] [PHONE_NUMBER] [PERSON_NAME][EMAIL_ADDRESS][PERSON_NAME][PERSON_N…" at bounding box center [314, 304] width 272 height 75
copy span "919 699 1857"
click at [318, 29] on input at bounding box center [333, 23] width 110 height 18
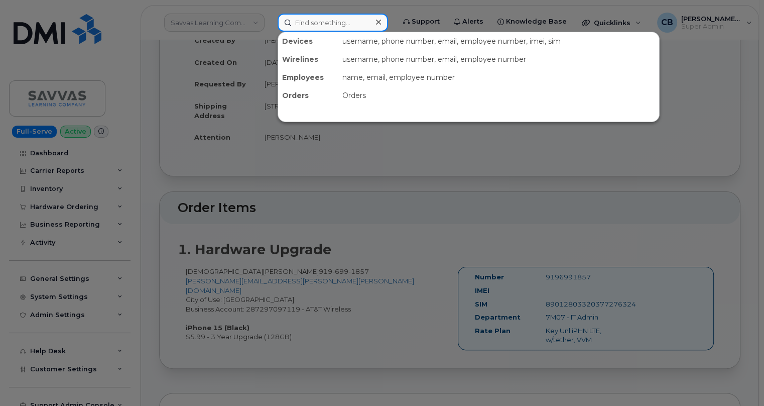
paste input "300446"
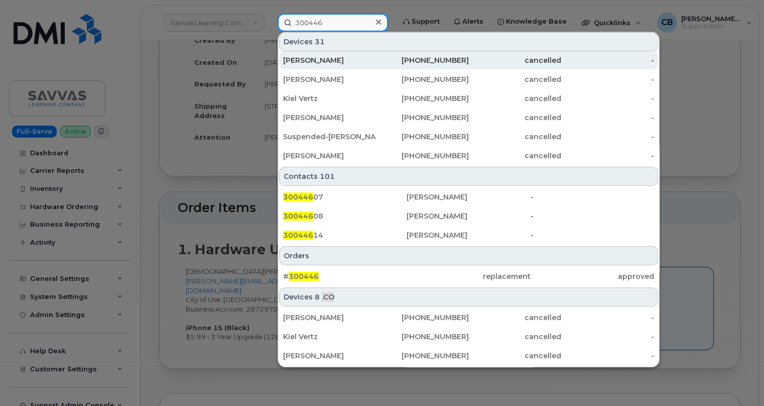
scroll to position [274, 0]
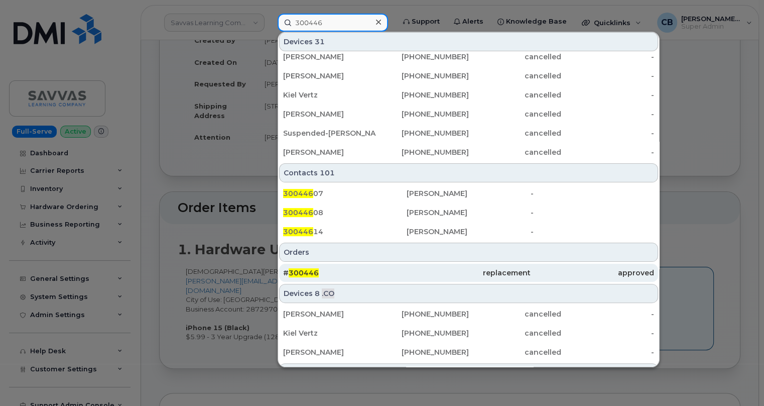
type input "300446"
click at [300, 272] on span "300446" at bounding box center [304, 272] width 30 height 9
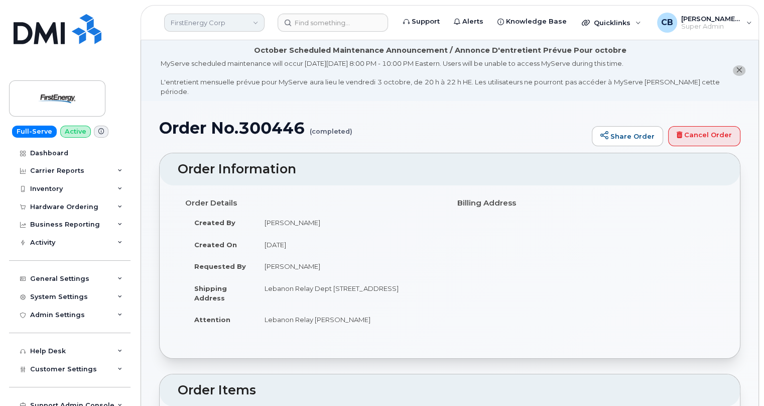
click at [228, 17] on link "FirstEnergy Corp" at bounding box center [214, 23] width 100 height 18
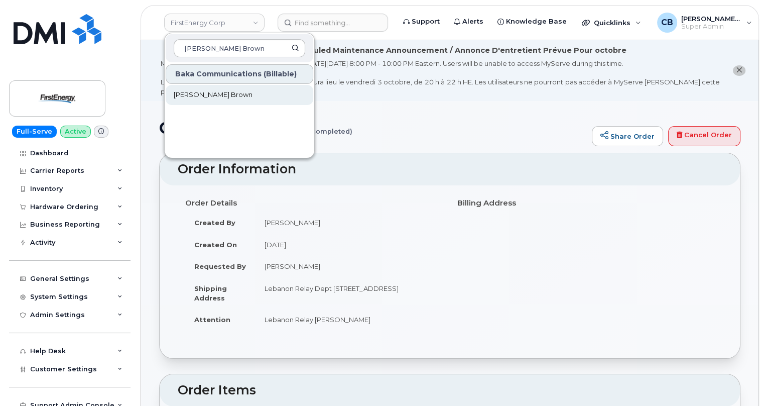
type input "Odlum Brown"
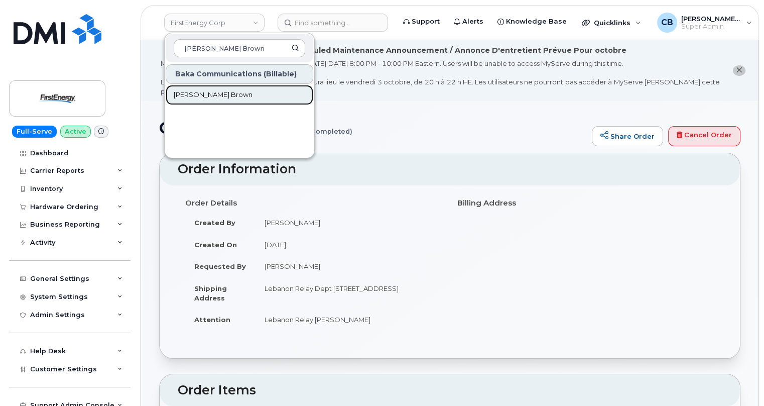
click at [201, 93] on span "Odlum Brown" at bounding box center [213, 95] width 79 height 10
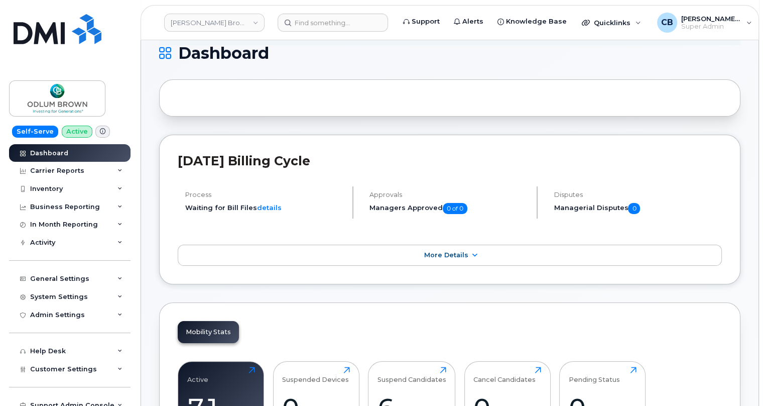
scroll to position [182, 0]
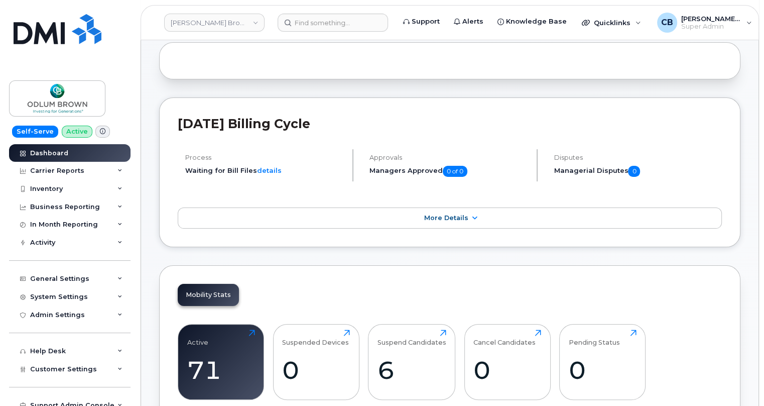
click at [100, 131] on icon at bounding box center [103, 132] width 6 height 6
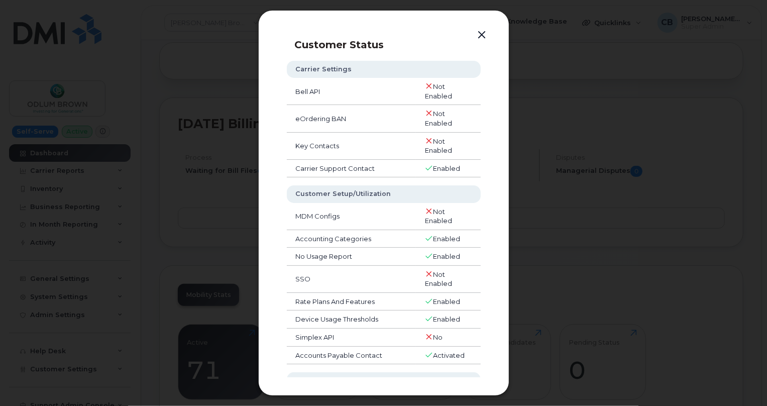
click at [479, 32] on button "button" at bounding box center [481, 35] width 15 height 14
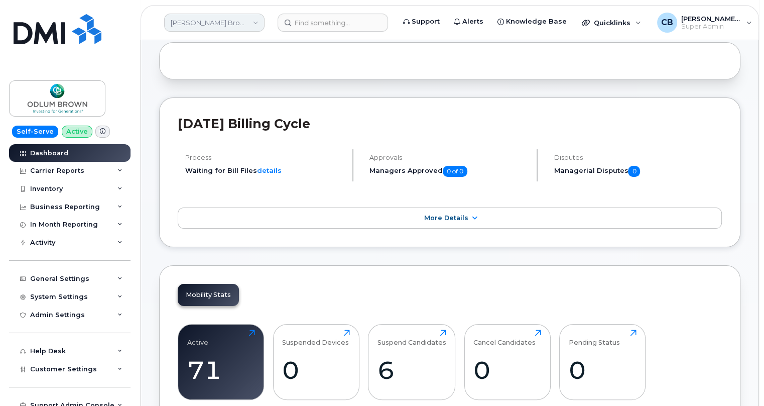
click at [238, 25] on link "[PERSON_NAME] Brown" at bounding box center [214, 23] width 100 height 18
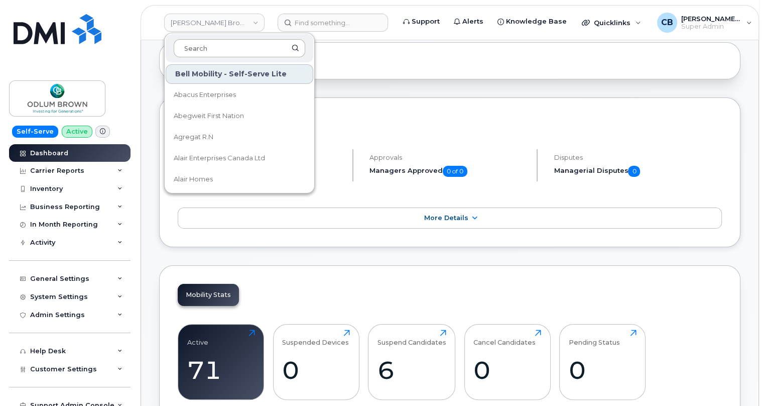
click at [230, 45] on input at bounding box center [240, 48] width 132 height 18
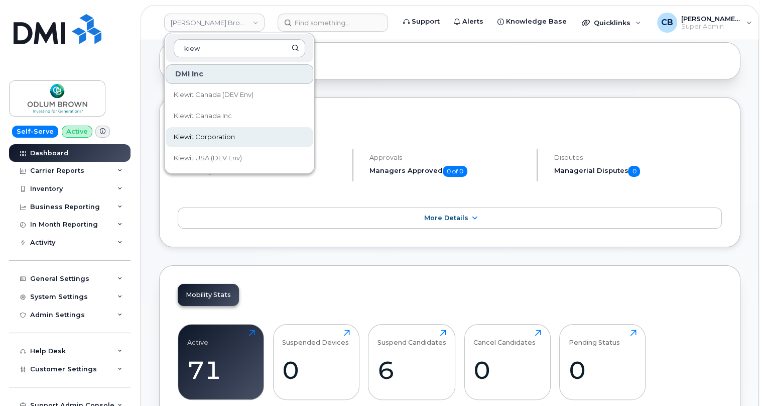
type input "kiew"
click at [201, 136] on span "Kiewit Corporation" at bounding box center [204, 137] width 61 height 10
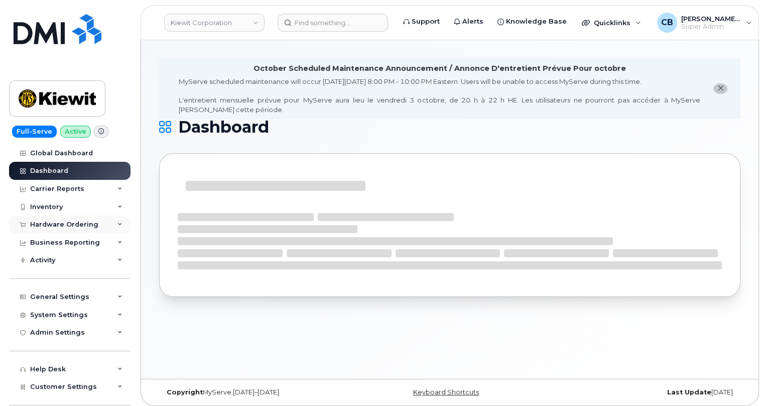
click at [42, 225] on div "Hardware Ordering" at bounding box center [64, 224] width 68 height 8
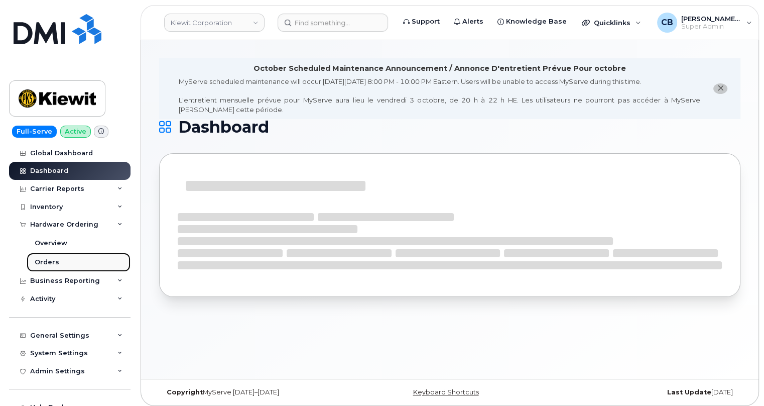
click at [53, 262] on div "Orders" at bounding box center [47, 262] width 25 height 9
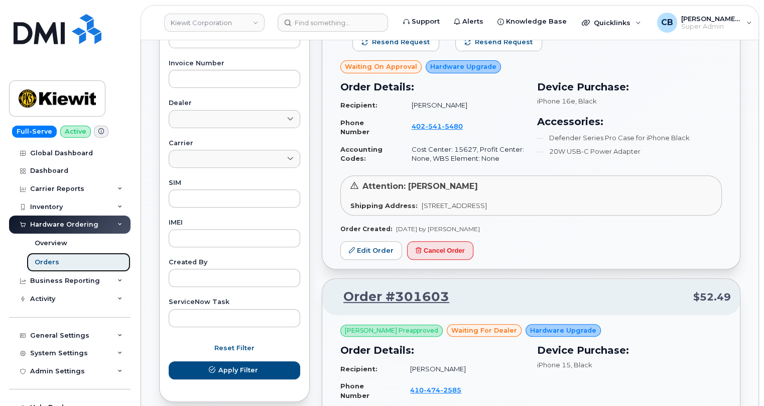
scroll to position [456, 0]
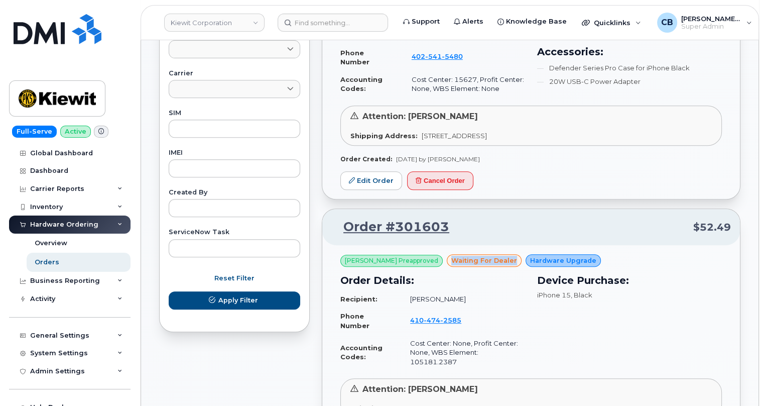
drag, startPoint x: 509, startPoint y: 259, endPoint x: 446, endPoint y: 258, distance: 62.3
click at [447, 258] on div "waiting for dealer" at bounding box center [484, 260] width 75 height 13
copy span "waiting for dealer"
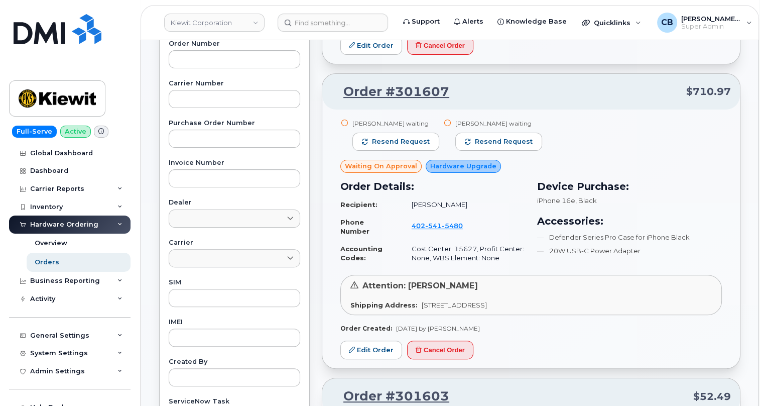
scroll to position [0, 0]
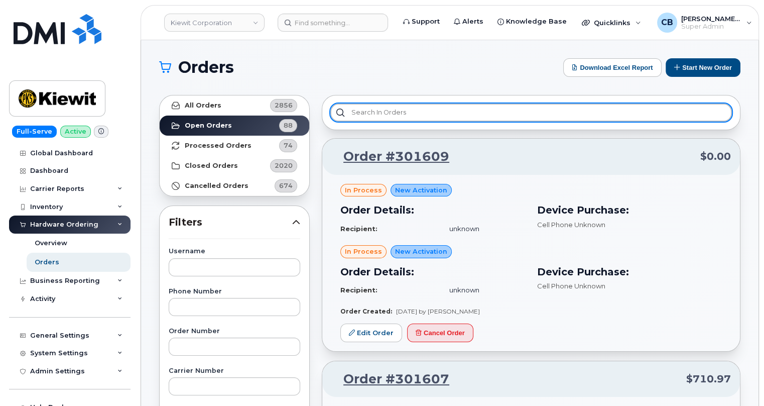
click at [413, 115] on input "text" at bounding box center [531, 112] width 402 height 18
paste input "waiting for dealer"
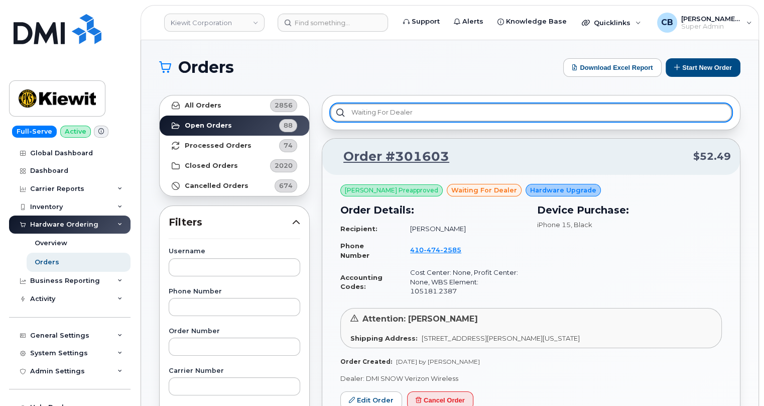
type input "waiting for dealer"
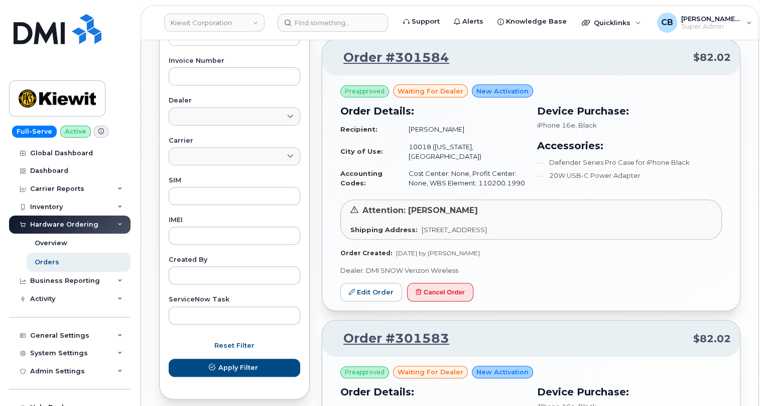
scroll to position [631, 0]
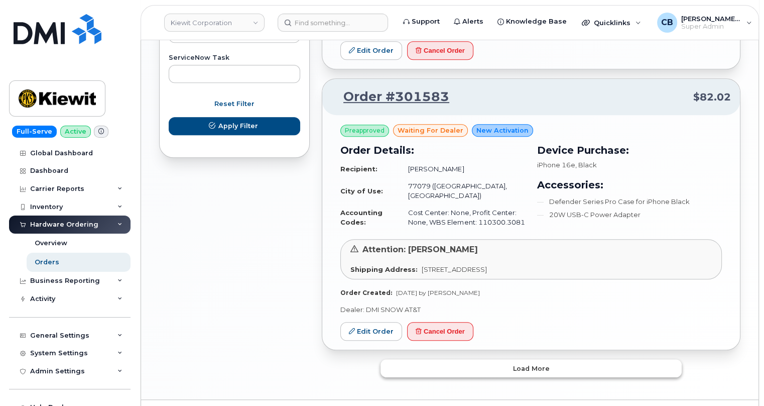
click at [525, 363] on span "Load more" at bounding box center [531, 368] width 37 height 10
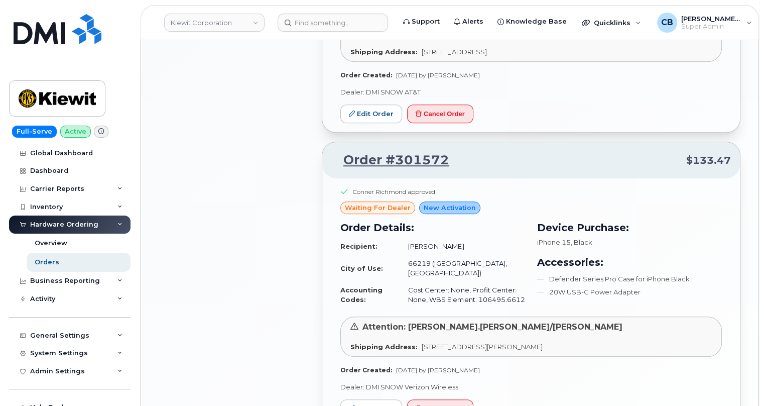
scroll to position [1212, 0]
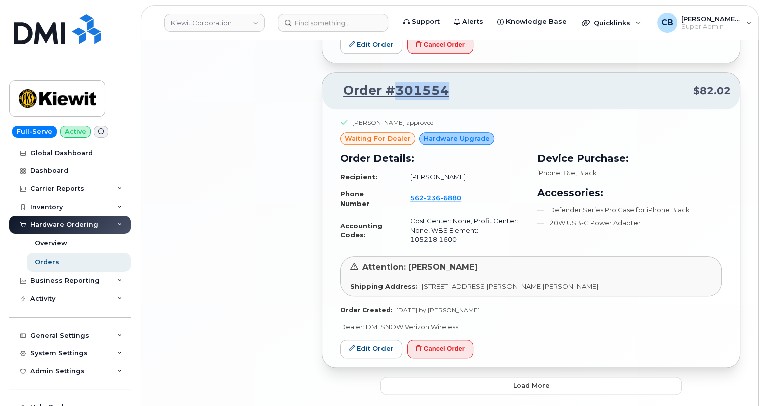
drag, startPoint x: 453, startPoint y: 55, endPoint x: 396, endPoint y: 55, distance: 56.7
click at [396, 82] on p "Order #301554 $82.02" at bounding box center [531, 91] width 400 height 18
copy link "301554"
click at [378, 339] on link "Edit Order" at bounding box center [371, 348] width 62 height 19
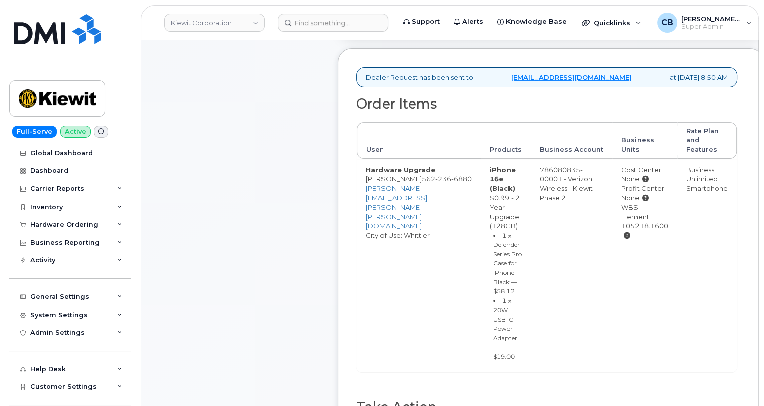
scroll to position [456, 0]
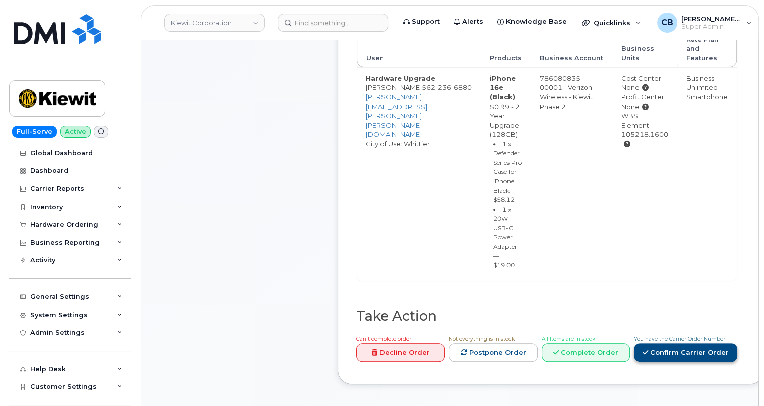
click at [686, 343] on link "Confirm Carrier Order" at bounding box center [685, 352] width 103 height 19
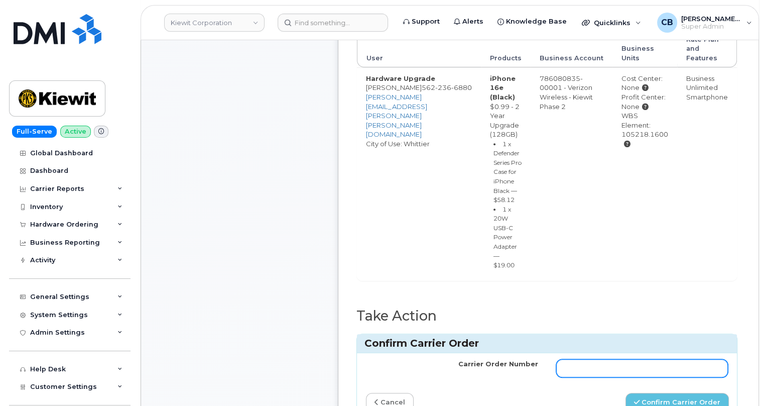
click at [591, 359] on input "Carrier Order Number" at bounding box center [642, 368] width 172 height 18
paste input "MB3000596369480"
type input "MB3000596369480"
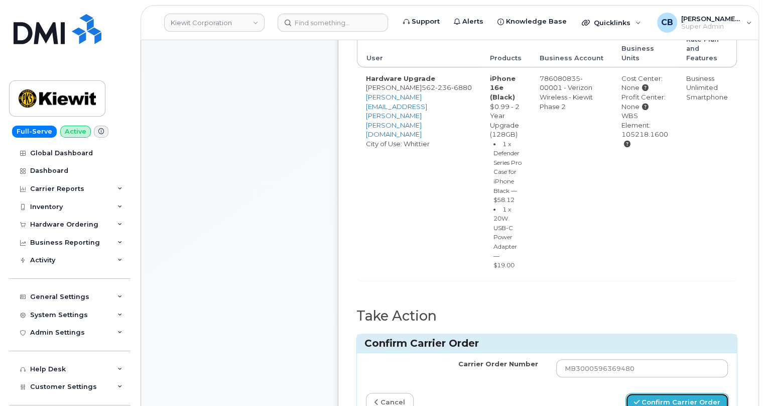
click at [648, 394] on button "Confirm Carrier Order" at bounding box center [677, 402] width 103 height 19
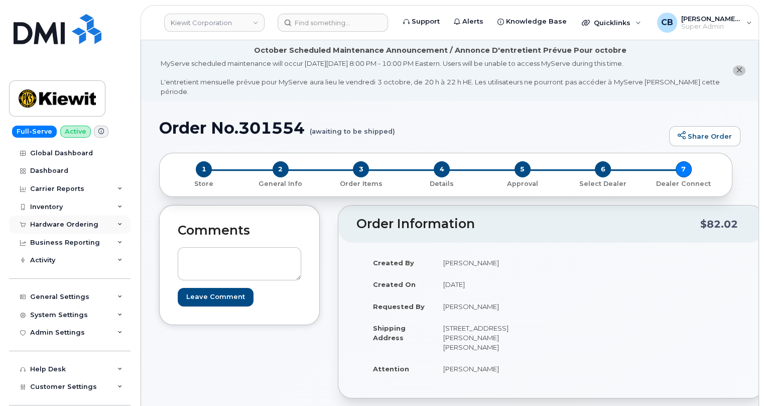
click at [54, 221] on div "Hardware Ordering" at bounding box center [64, 224] width 68 height 8
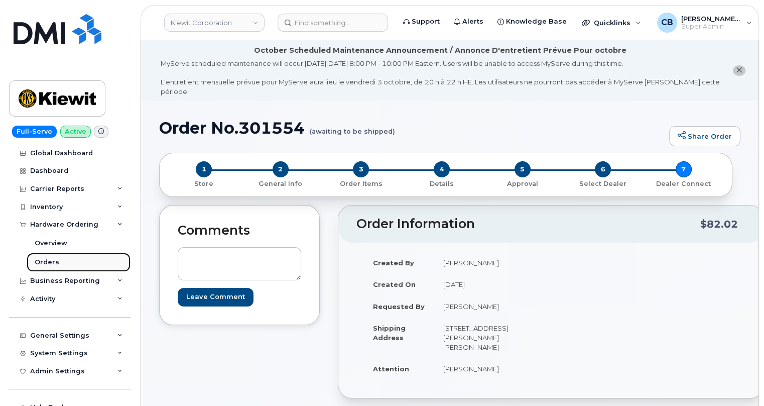
click at [47, 259] on div "Orders" at bounding box center [47, 262] width 25 height 9
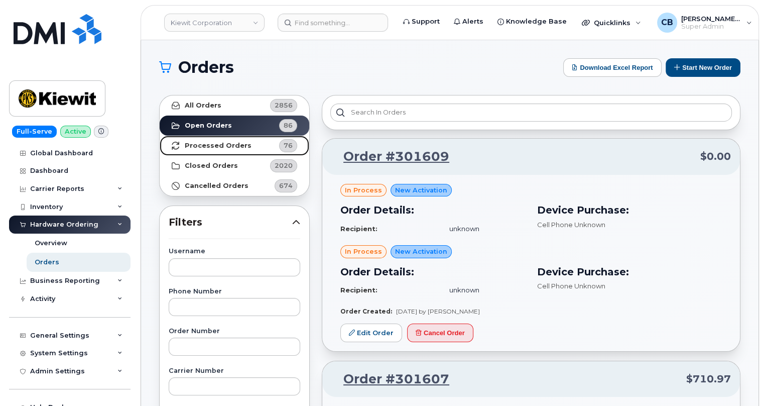
click at [221, 148] on strong "Processed Orders" at bounding box center [218, 146] width 67 height 8
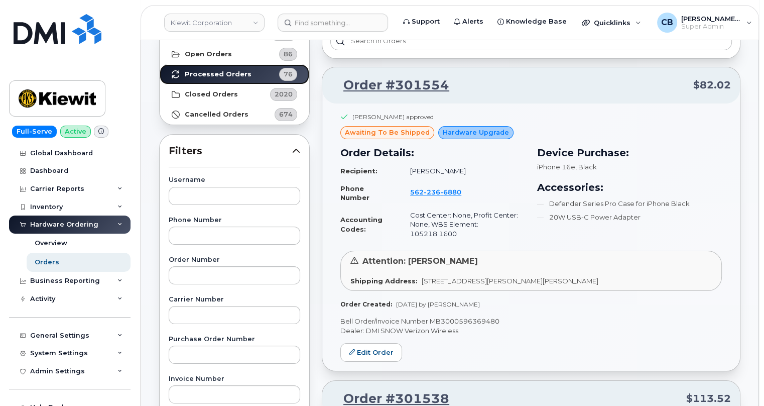
scroll to position [91, 0]
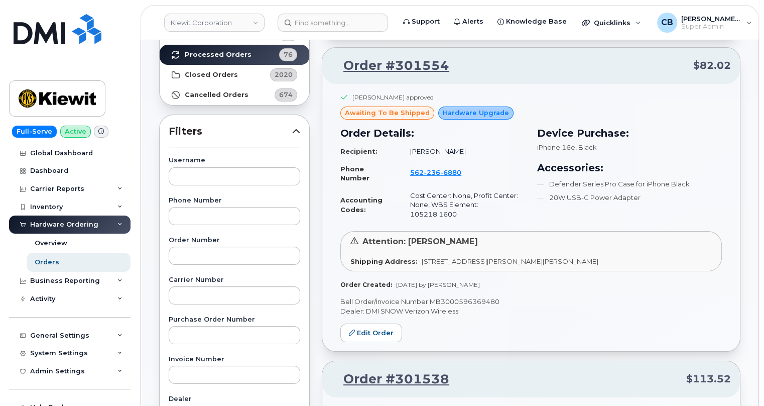
click at [290, 13] on header "Kiewit Corporation Support Alerts Knowledge Base Quicklinks Suspend / Cancel De…" at bounding box center [450, 22] width 619 height 35
click at [305, 21] on input at bounding box center [333, 23] width 110 height 18
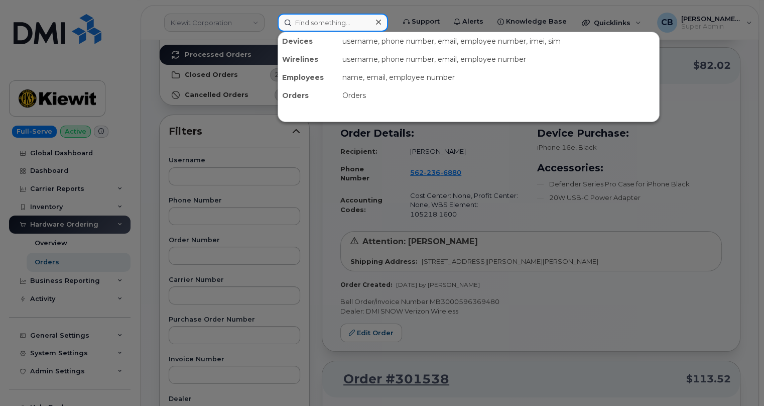
paste input "913.230.5581"
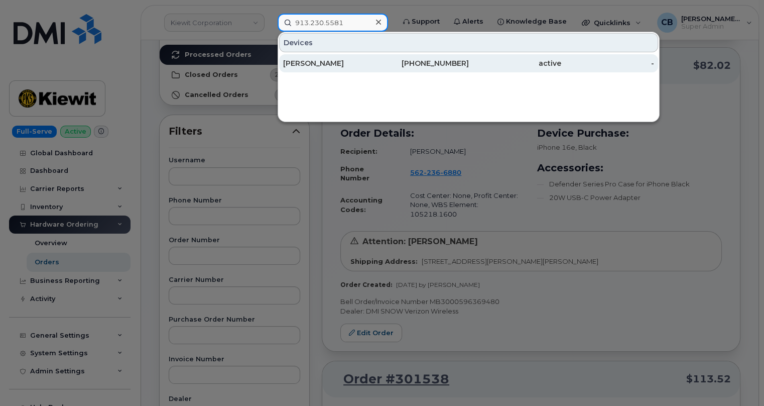
type input "913.230.5581"
click at [313, 60] on div "JACK BELL" at bounding box center [329, 63] width 93 height 10
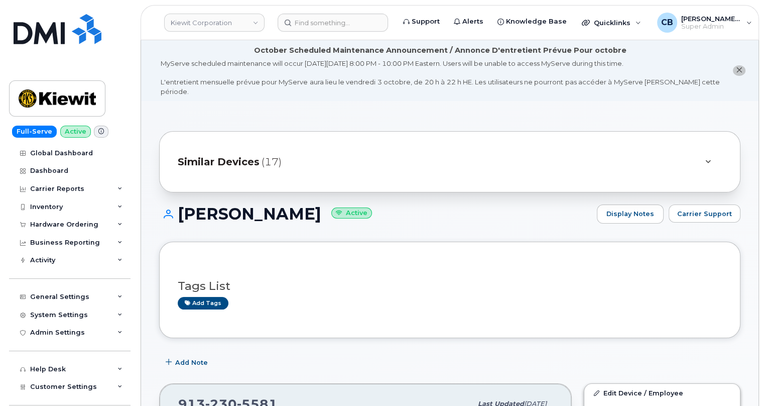
scroll to position [91, 0]
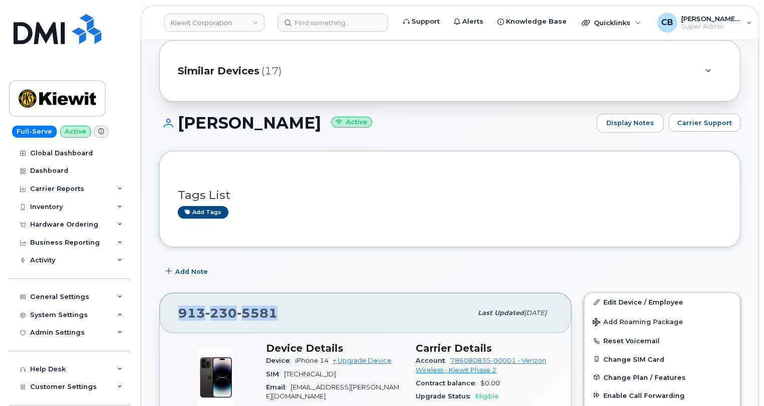
drag, startPoint x: 281, startPoint y: 308, endPoint x: 180, endPoint y: 304, distance: 101.5
click at [180, 304] on div "[PHONE_NUMBER]" at bounding box center [325, 312] width 294 height 21
copy span "[PHONE_NUMBER]"
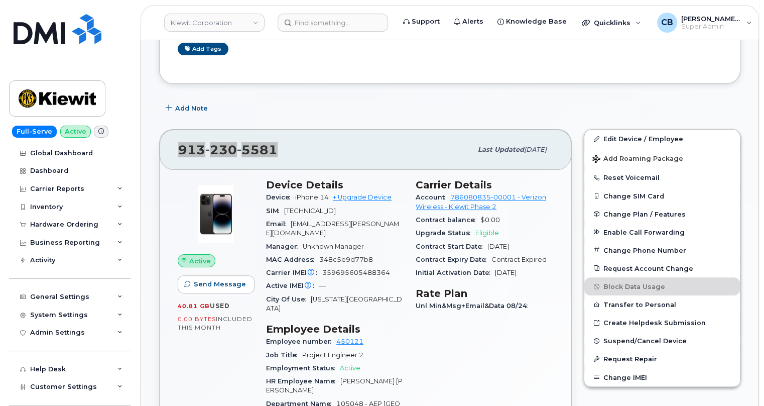
scroll to position [274, 0]
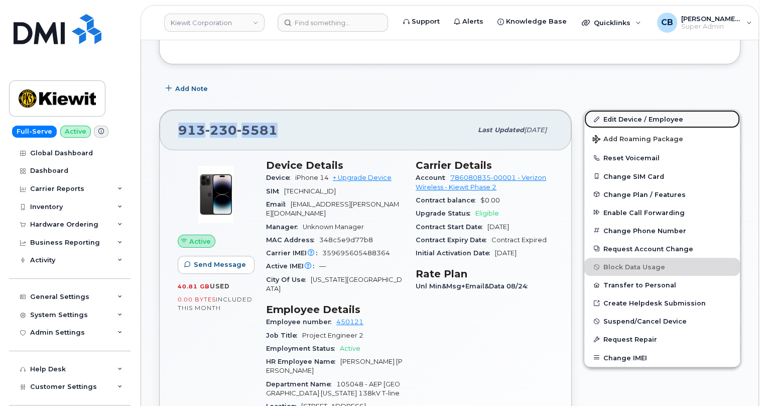
click at [636, 111] on link "Edit Device / Employee" at bounding box center [662, 119] width 156 height 18
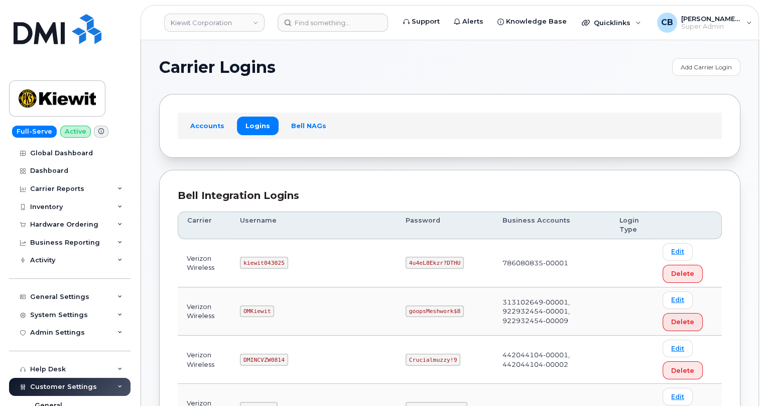
scroll to position [91, 0]
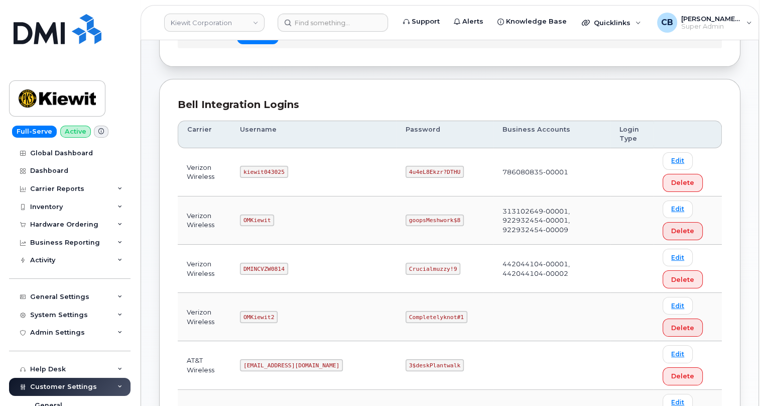
click at [260, 170] on code "kiewit043025" at bounding box center [264, 172] width 48 height 12
click at [259, 170] on code "kiewit043025" at bounding box center [264, 172] width 48 height 12
copy code "kiewit043025"
click at [406, 168] on code "4u4eL8Ekzr?DTHU" at bounding box center [435, 172] width 58 height 12
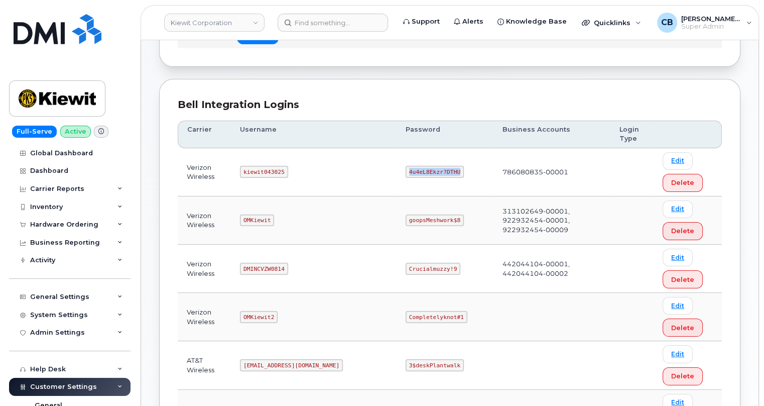
click at [406, 168] on code "4u4eL8Ekzr?DTHU" at bounding box center [435, 172] width 58 height 12
copy code "4u4eL8Ekzr?DTHU"
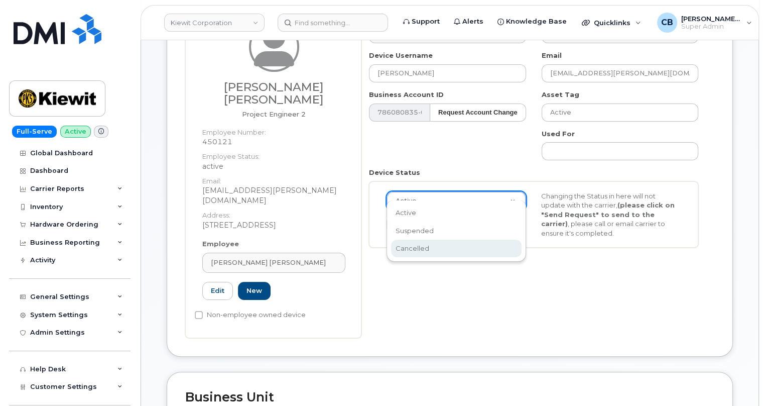
scroll to position [0, 3]
select select "cancelled"
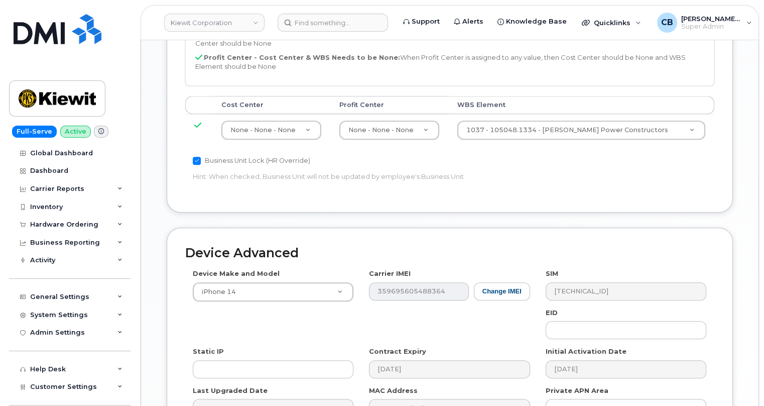
scroll to position [704, 0]
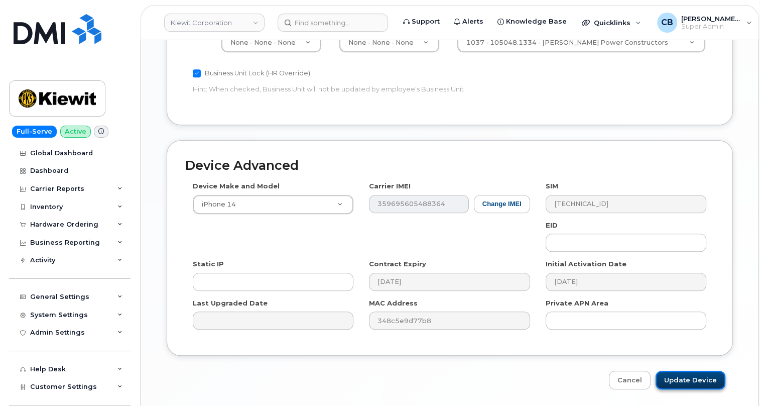
click at [680, 371] on input "Update Device" at bounding box center [691, 380] width 70 height 19
type input "Saving..."
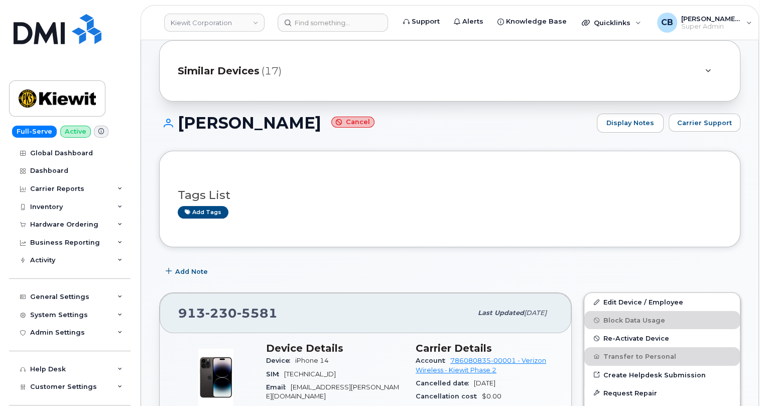
scroll to position [182, 0]
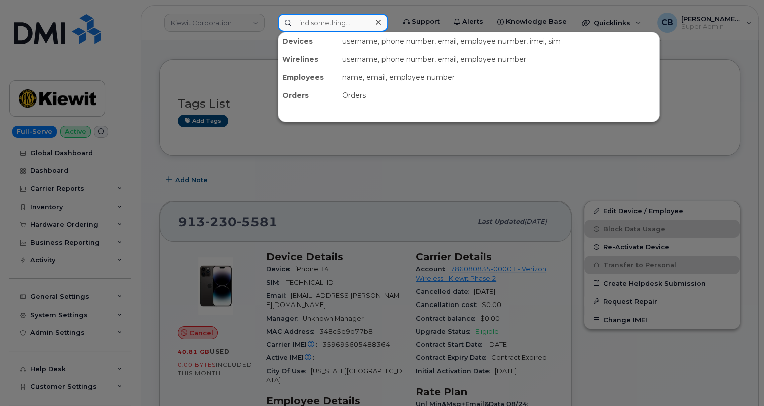
click at [305, 17] on input at bounding box center [333, 23] width 110 height 18
paste input "3104104000"
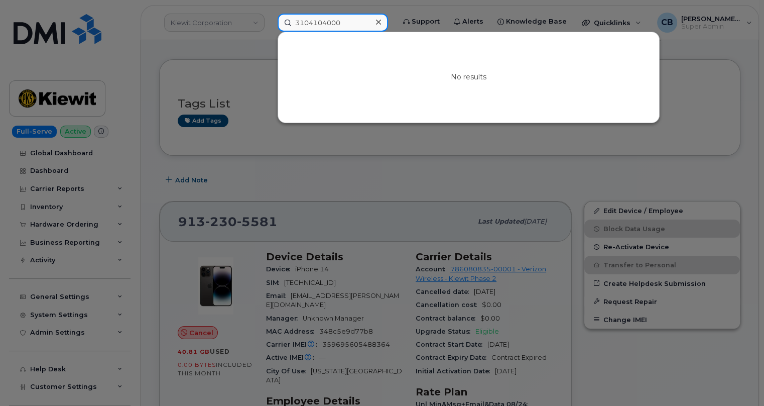
click at [317, 28] on input "3104104000" at bounding box center [333, 23] width 110 height 18
paste input "-259-4346"
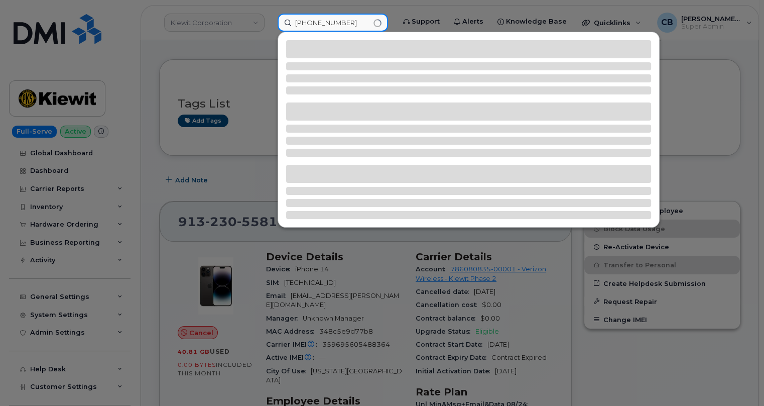
type input "[PHONE_NUMBER]"
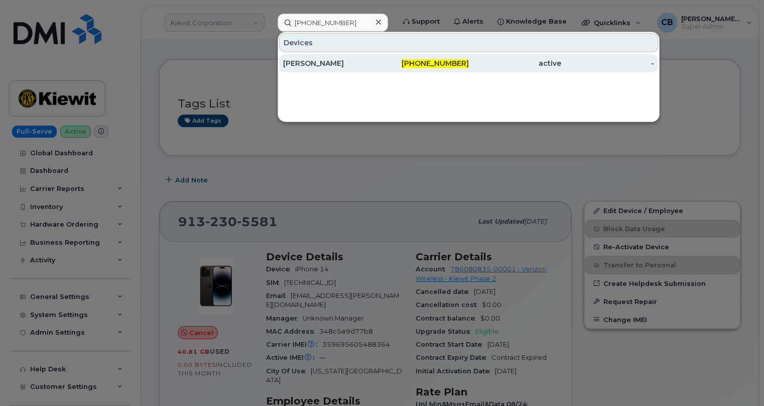
click at [317, 63] on div "[PERSON_NAME]" at bounding box center [329, 63] width 93 height 10
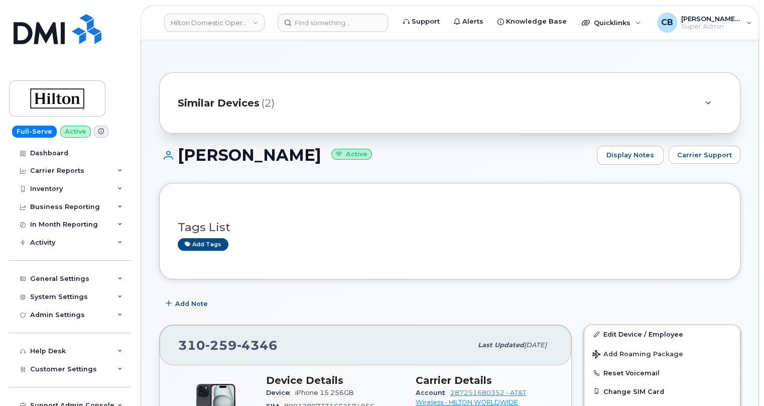
scroll to position [91, 0]
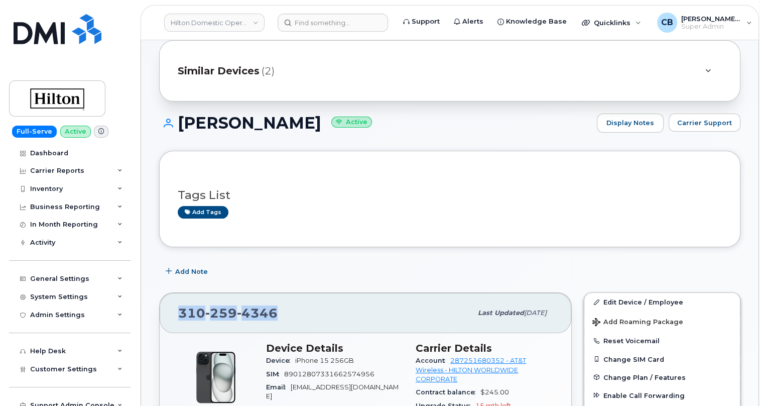
drag, startPoint x: 267, startPoint y: 298, endPoint x: 180, endPoint y: 295, distance: 87.4
click at [180, 302] on div "[PHONE_NUMBER]" at bounding box center [325, 312] width 294 height 21
copy span "[PHONE_NUMBER]"
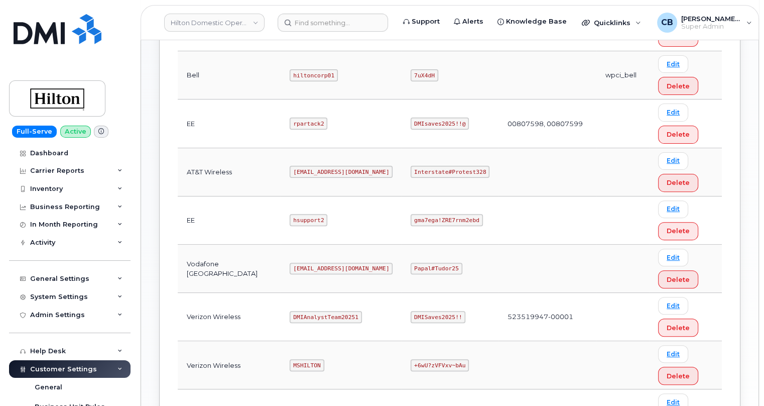
scroll to position [365, 0]
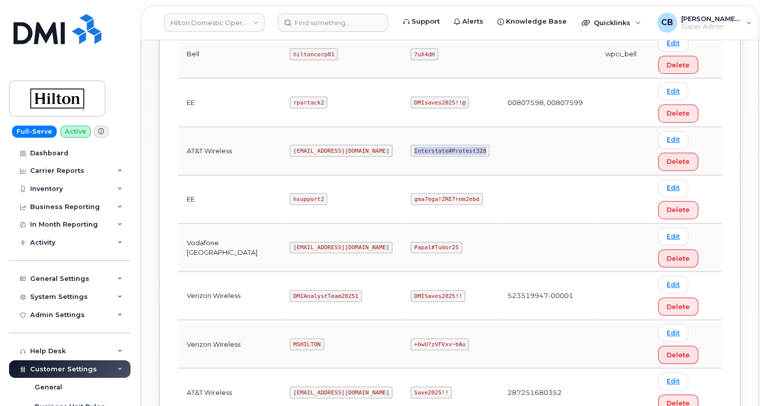
drag, startPoint x: 462, startPoint y: 148, endPoint x: 397, endPoint y: 144, distance: 65.9
click at [411, 145] on code "Interstate#Protest328" at bounding box center [450, 151] width 79 height 12
copy code "Interstate#Protest328"
